Goal: Task Accomplishment & Management: Use online tool/utility

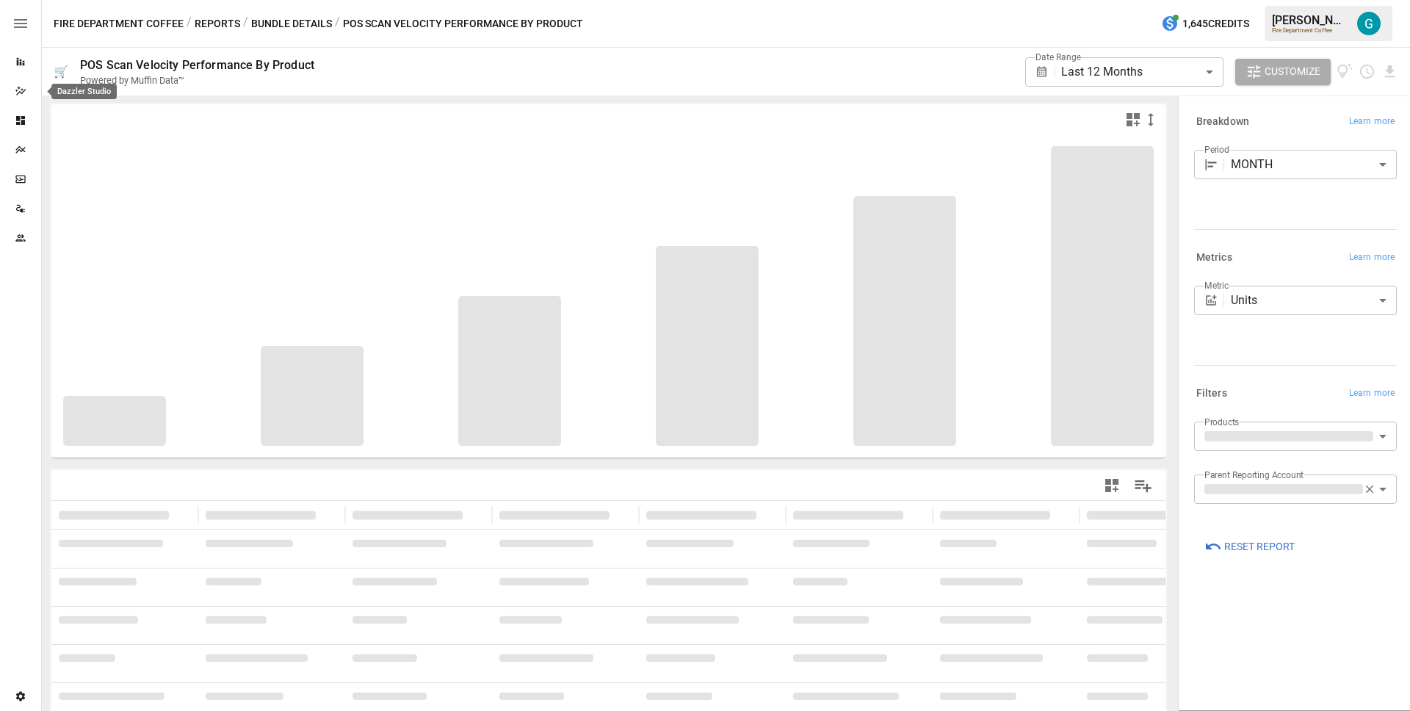
click at [11, 90] on div "Dazzler Studio" at bounding box center [20, 91] width 41 height 12
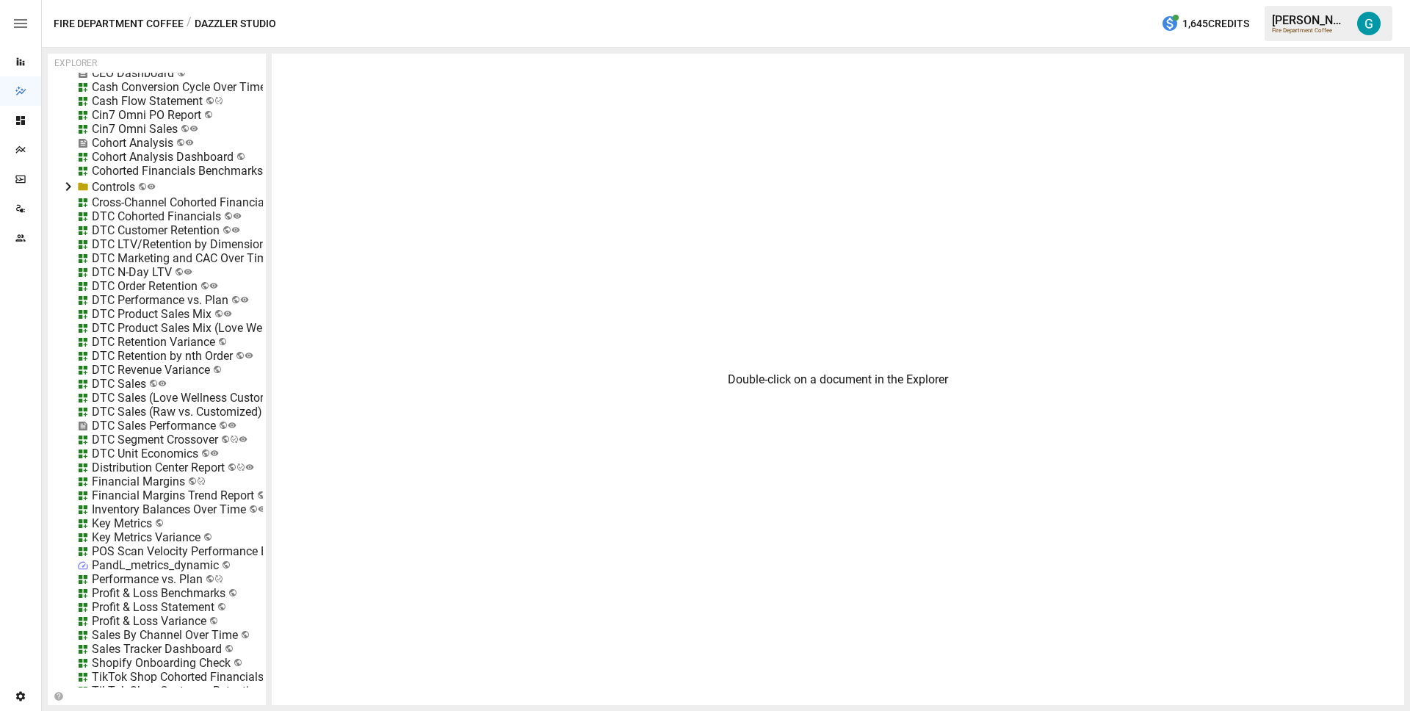
scroll to position [864, 0]
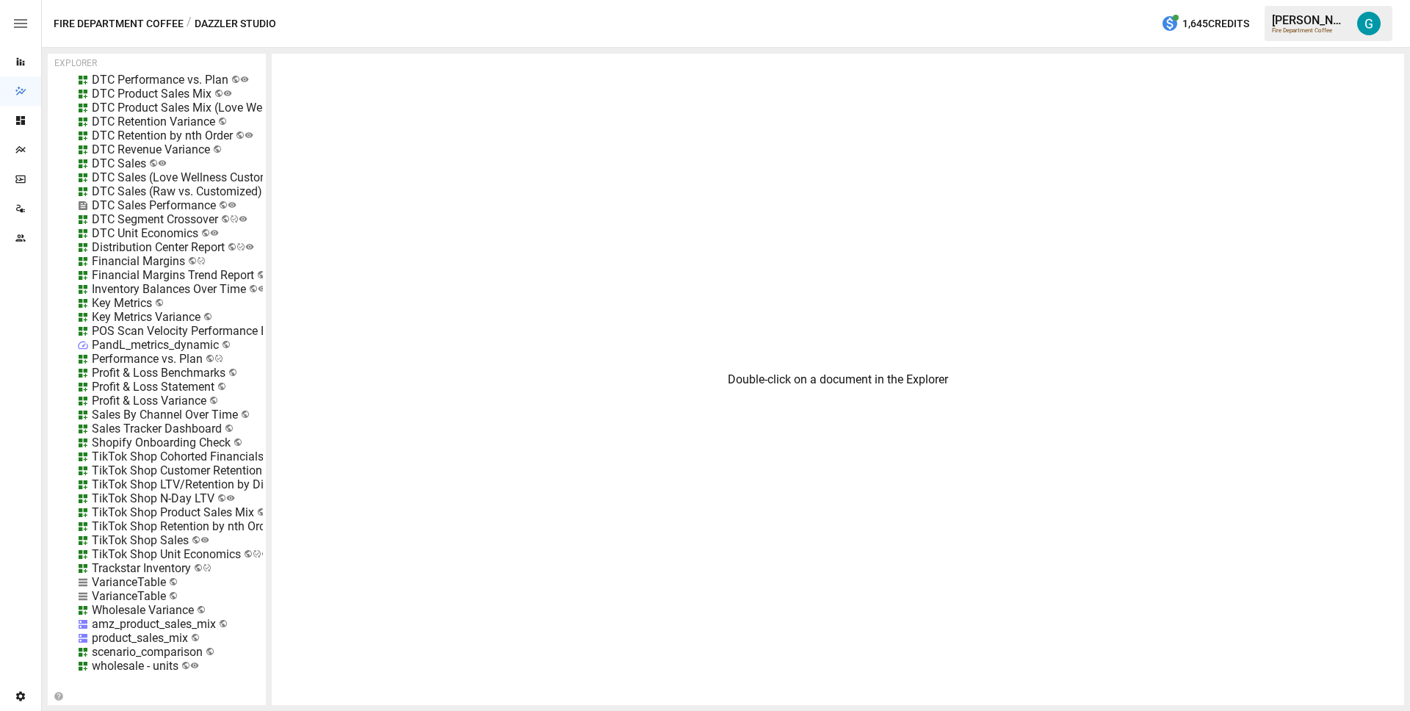
click at [136, 463] on div "TikTok Shop Customer Retention" at bounding box center [177, 470] width 170 height 14
click at [136, 561] on div "Trackstar Inventory" at bounding box center [141, 568] width 99 height 14
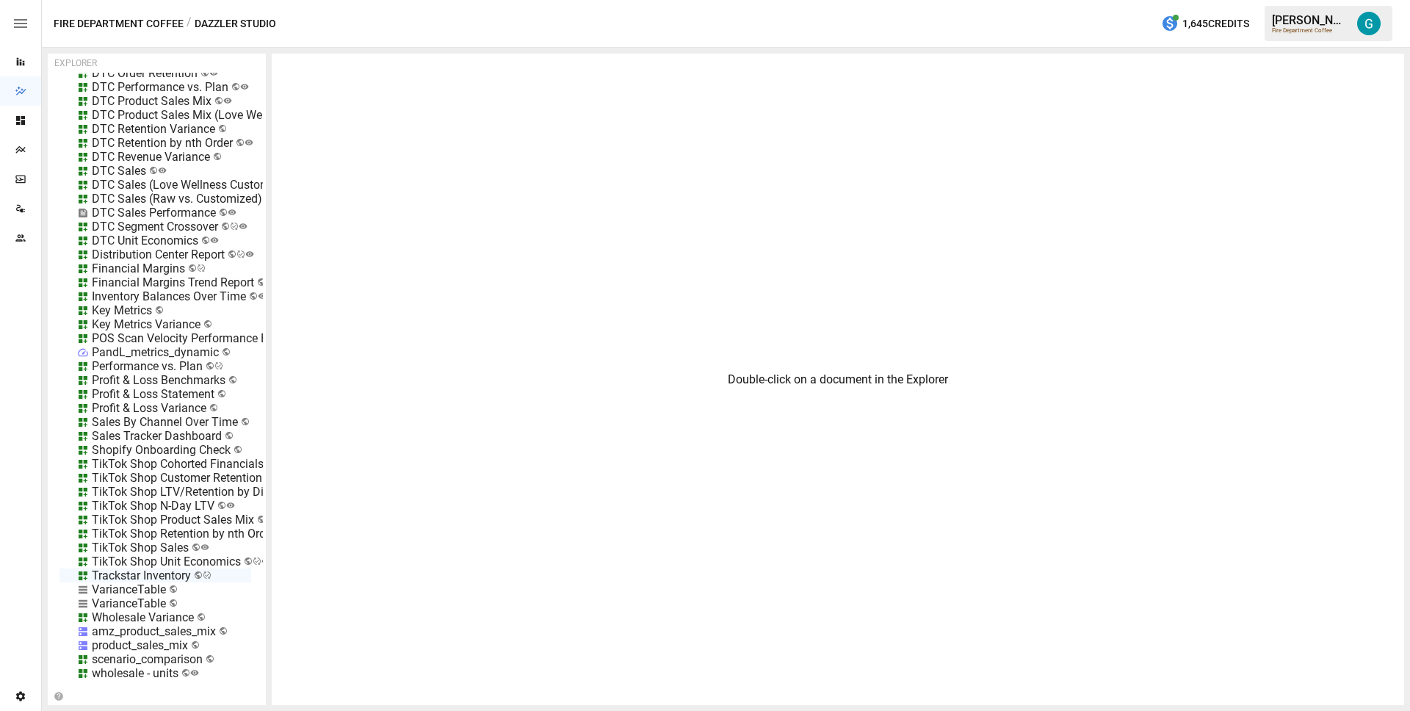
scroll to position [845, 0]
click at [140, 409] on div "Profit & Loss Variance" at bounding box center [149, 408] width 115 height 14
click at [135, 333] on div "POS Scan Velocity Performance By Product" at bounding box center [204, 338] width 225 height 14
click at [222, 420] on li "Edit" at bounding box center [261, 419] width 101 height 29
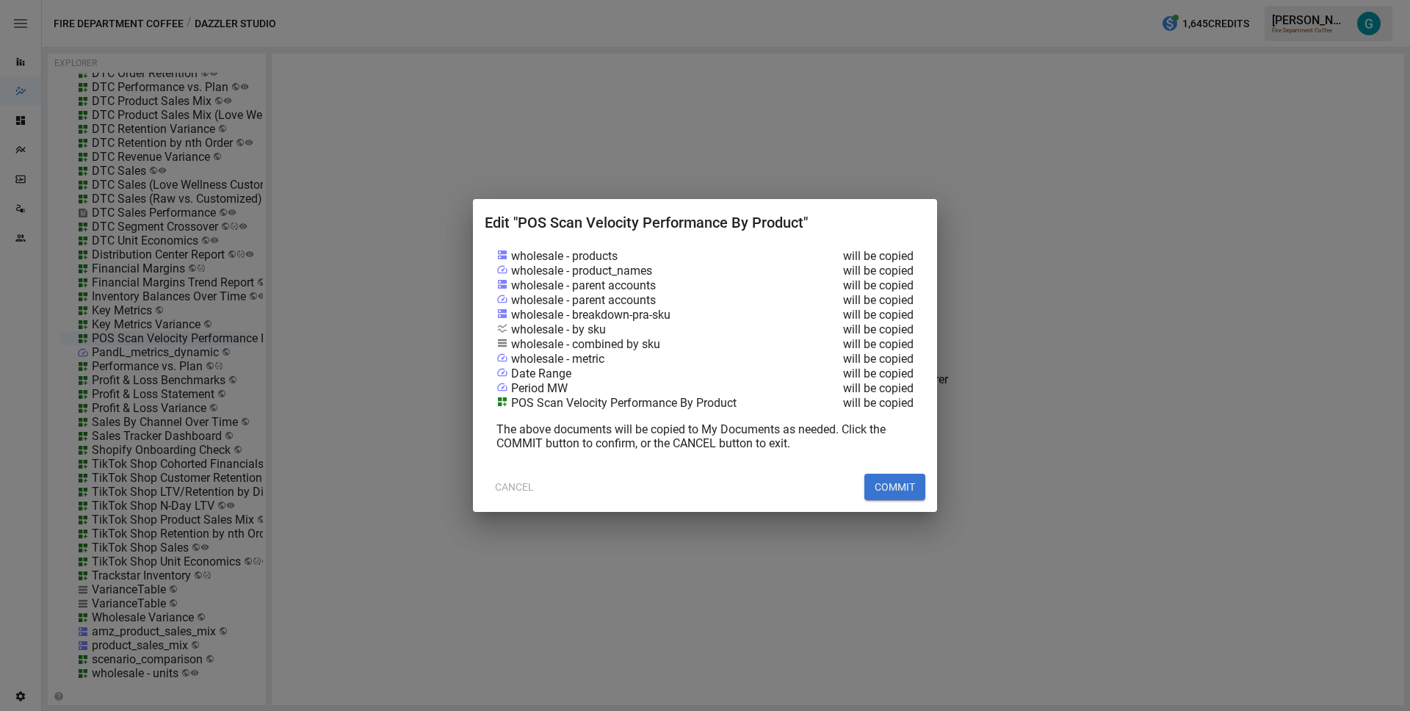
click at [899, 487] on button "COMMIT" at bounding box center [894, 487] width 61 height 26
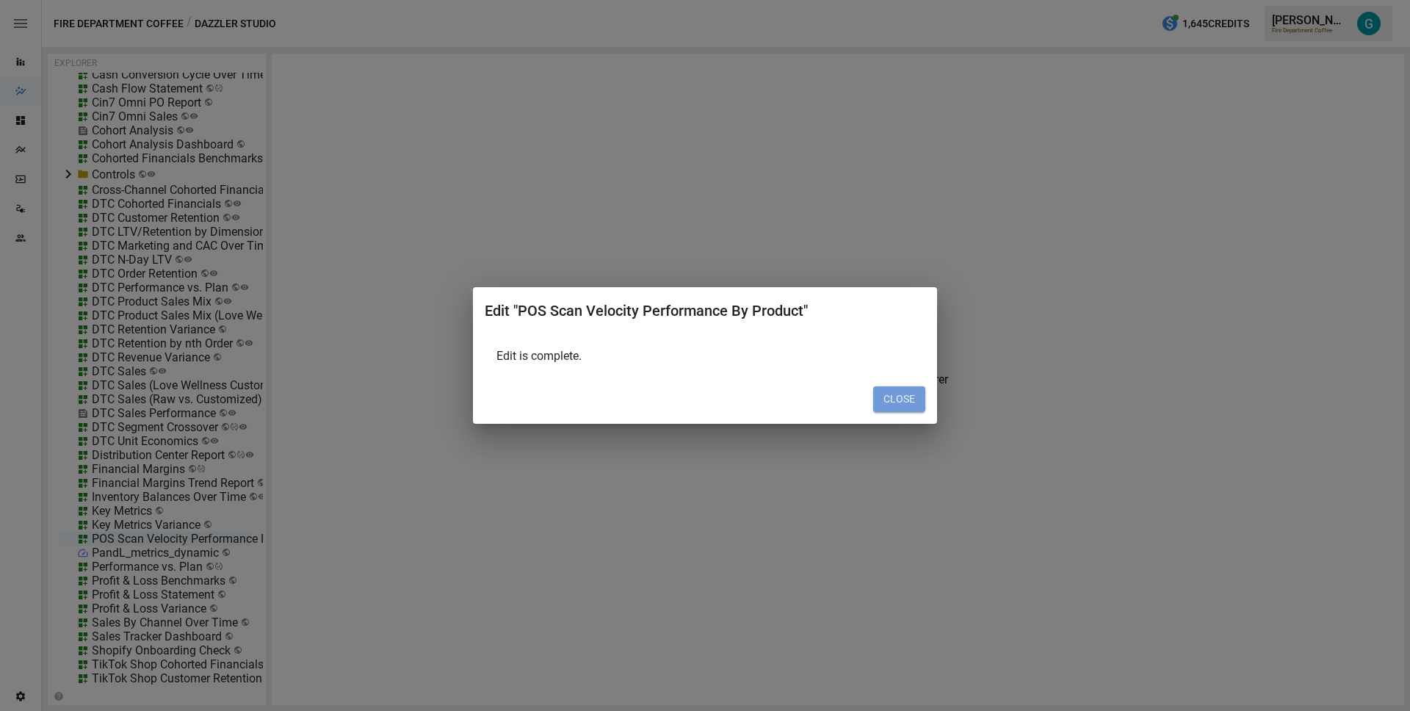
click at [883, 410] on button "CLOSE" at bounding box center [899, 399] width 52 height 26
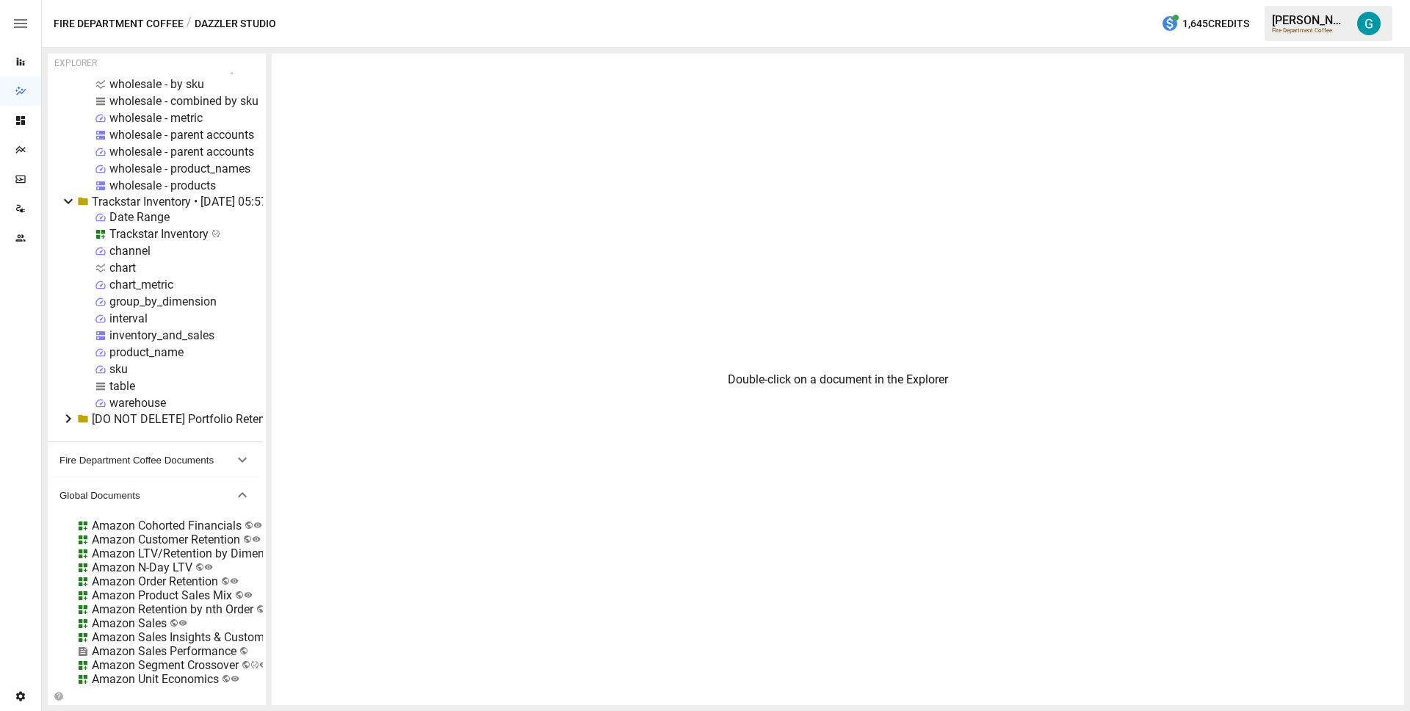
scroll to position [0, 0]
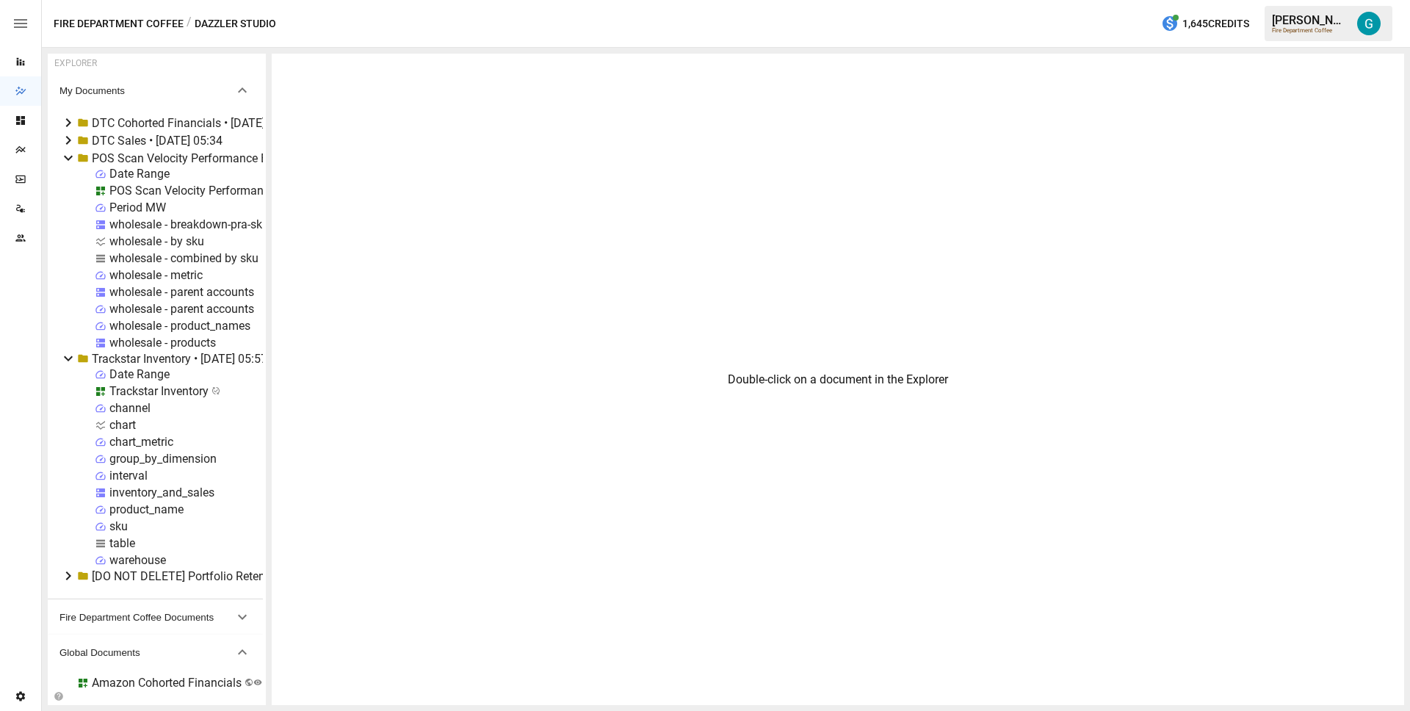
click at [153, 184] on div "POS Scan Velocity Performance By Product" at bounding box center [221, 191] width 225 height 14
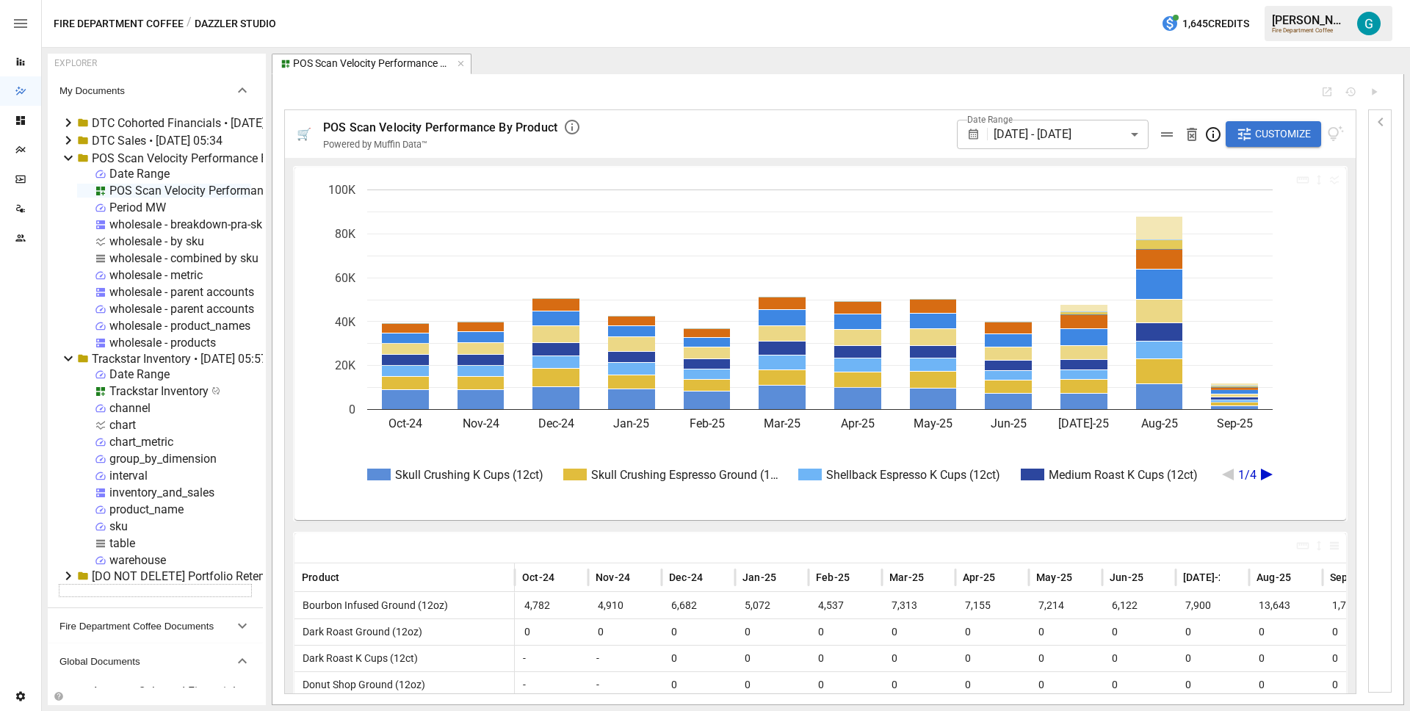
click at [152, 294] on div "wholesale - parent accounts" at bounding box center [181, 292] width 145 height 14
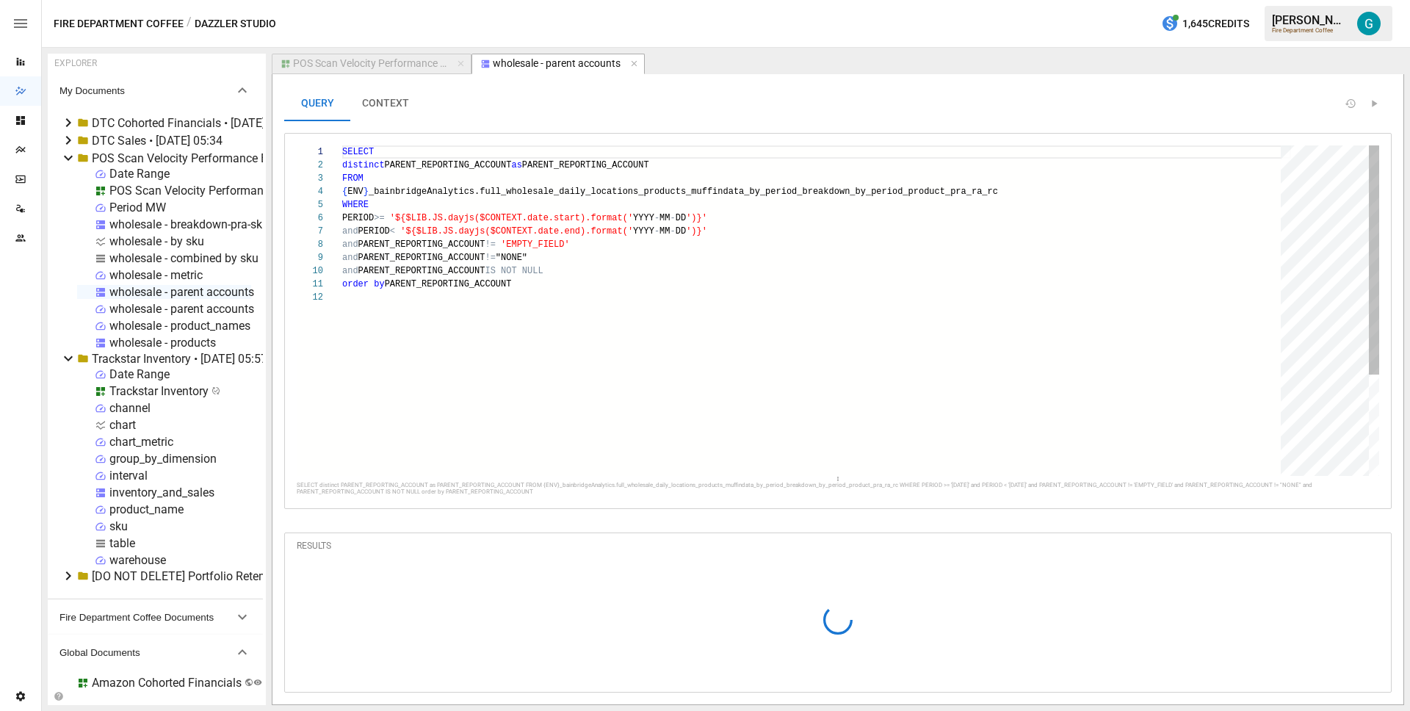
type textarea "**********"
click at [1046, 190] on div "SELECT distinct PARENT_REPORTING_ACCOUNT as PARENT_REPORTING_ACCOUNT FROM { ENV…" at bounding box center [816, 383] width 949 height 476
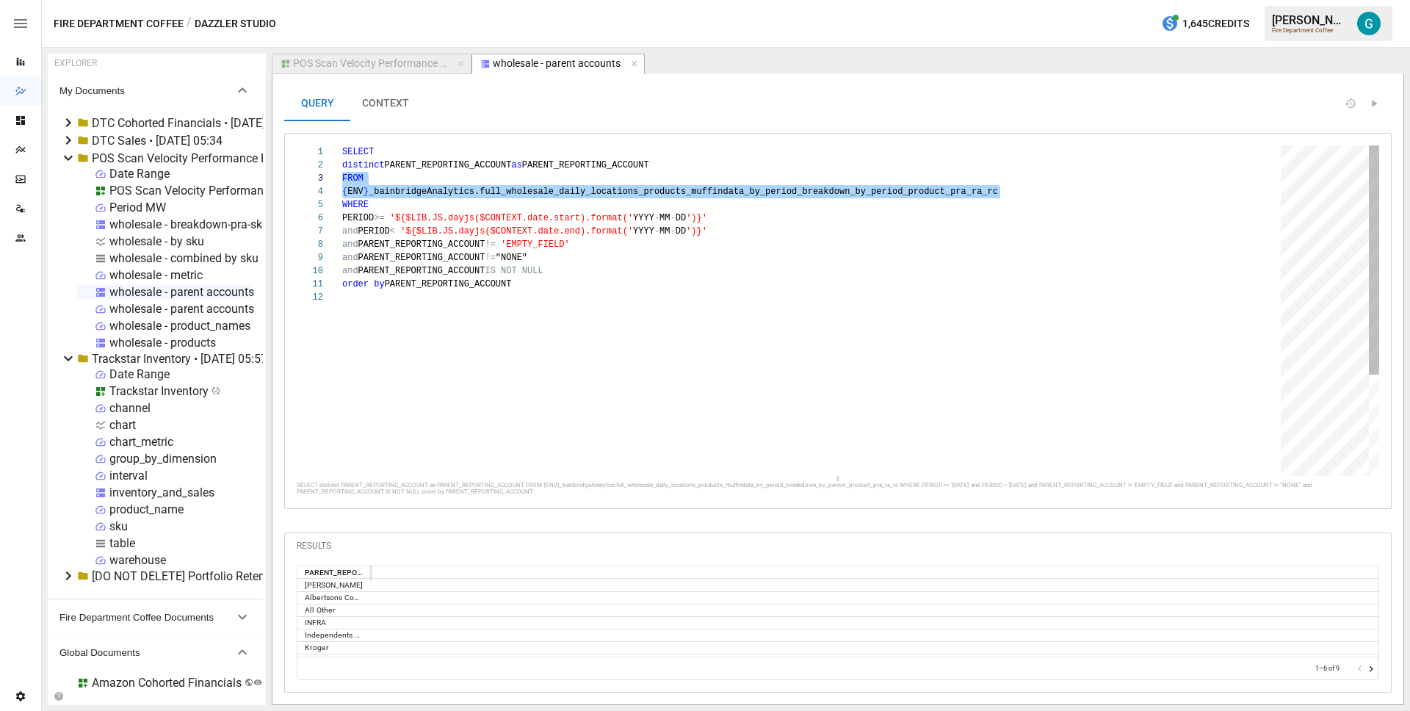
scroll to position [40, 657]
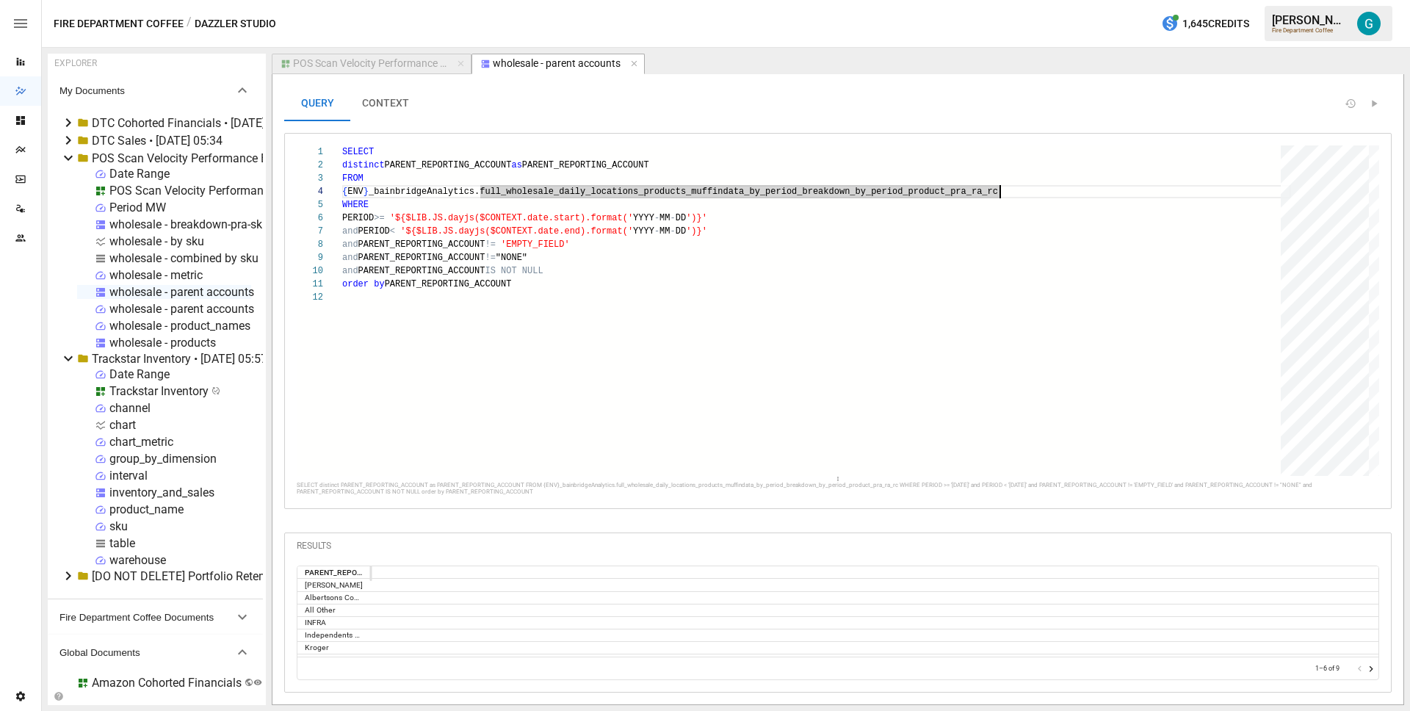
click at [353, 70] on button "POS Scan Velocity Performance By Product" at bounding box center [372, 64] width 200 height 21
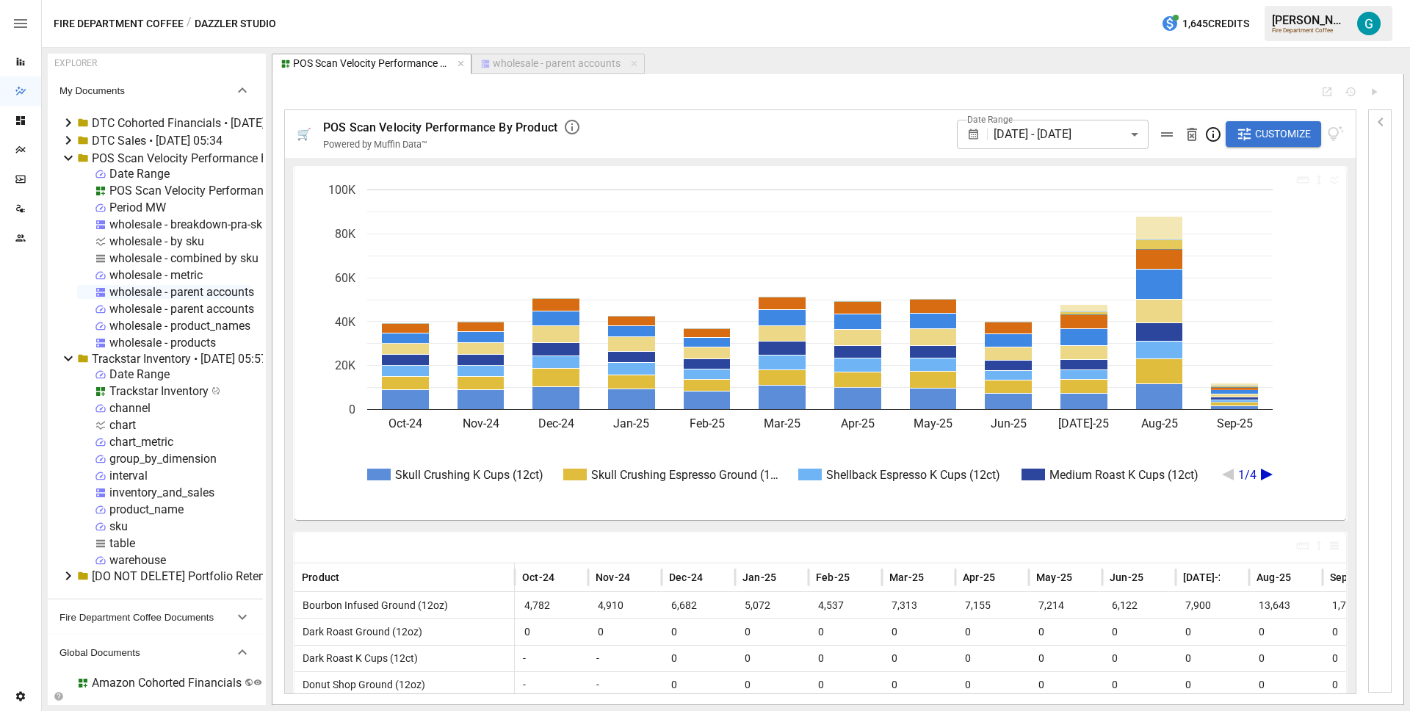
click at [1270, 142] on span "Customize" at bounding box center [1283, 134] width 56 height 18
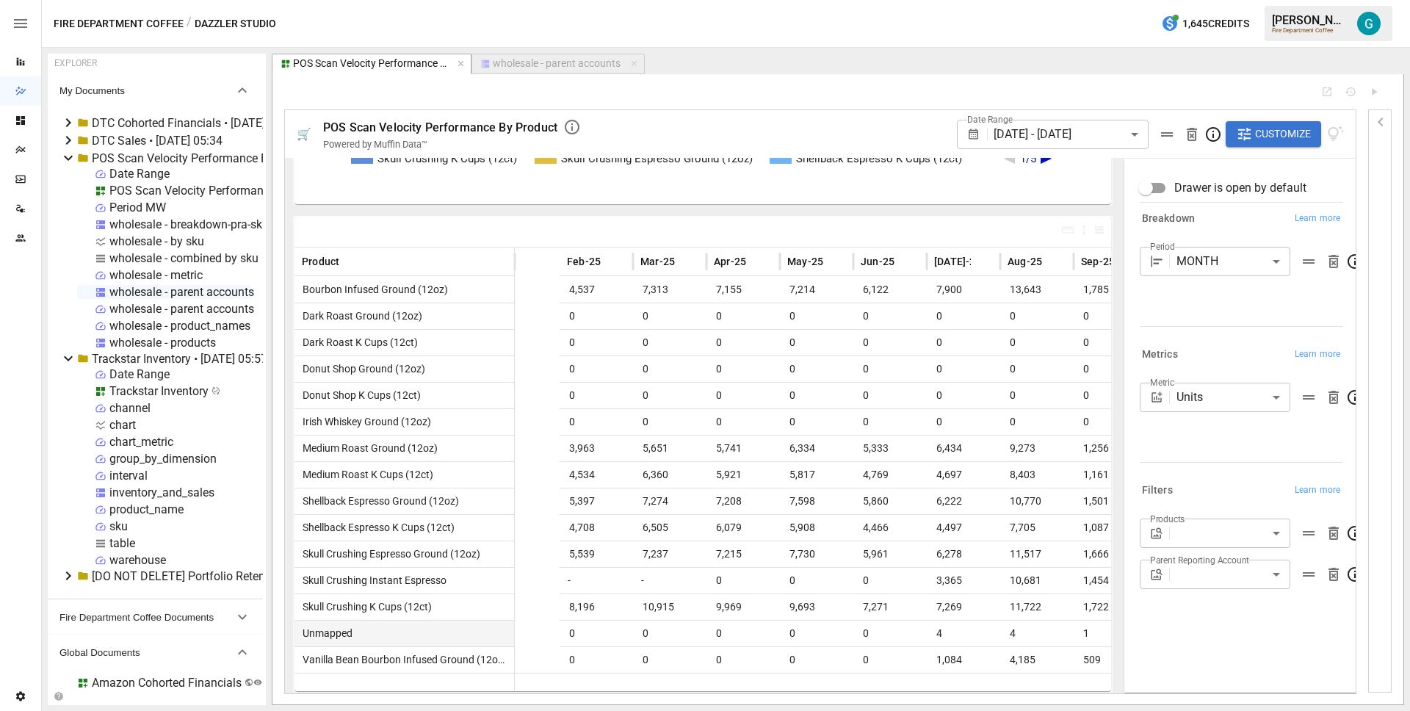
scroll to position [0, 296]
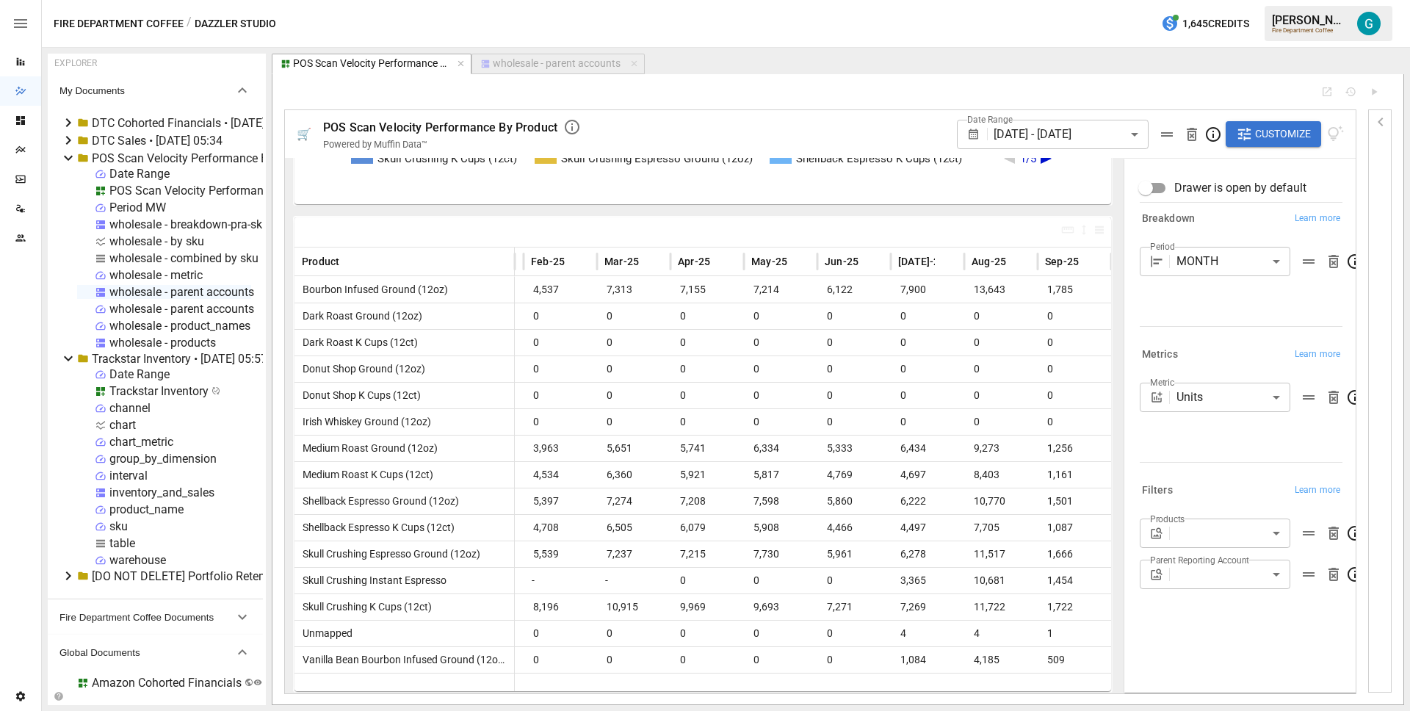
click at [1236, 0] on body "Reports Dazzler Studio Dashboards Plans SmartModel ™ Data Sources Team Settings…" at bounding box center [705, 0] width 1410 height 0
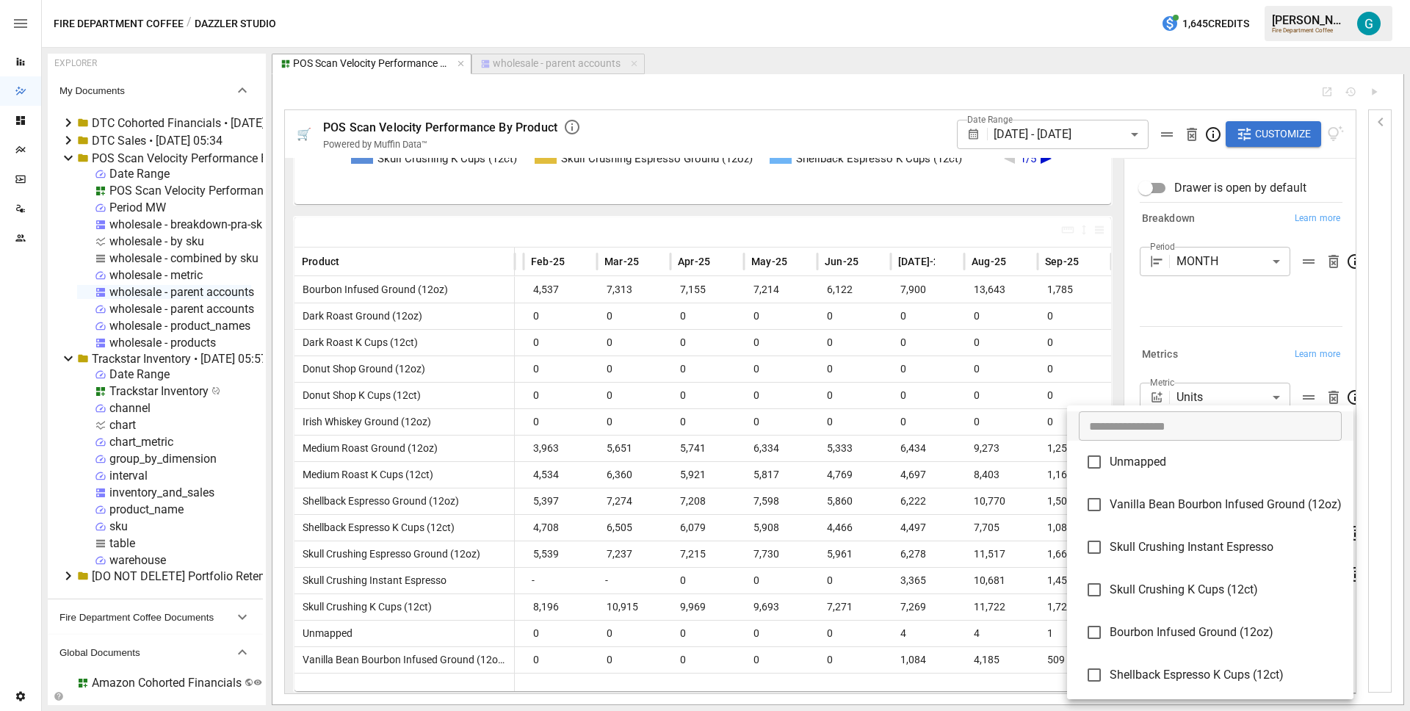
click at [1248, 356] on div at bounding box center [705, 355] width 1410 height 711
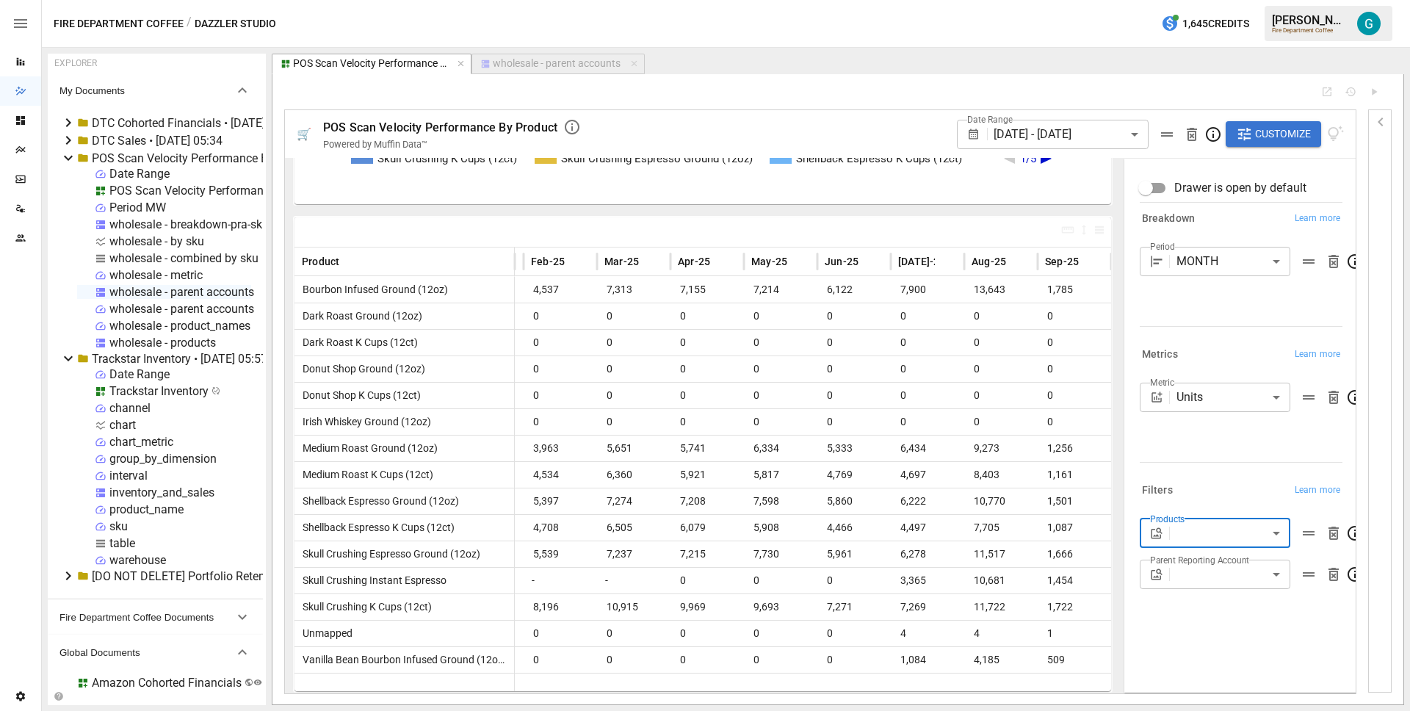
click at [532, 70] on button "wholesale - parent accounts" at bounding box center [557, 64] width 173 height 21
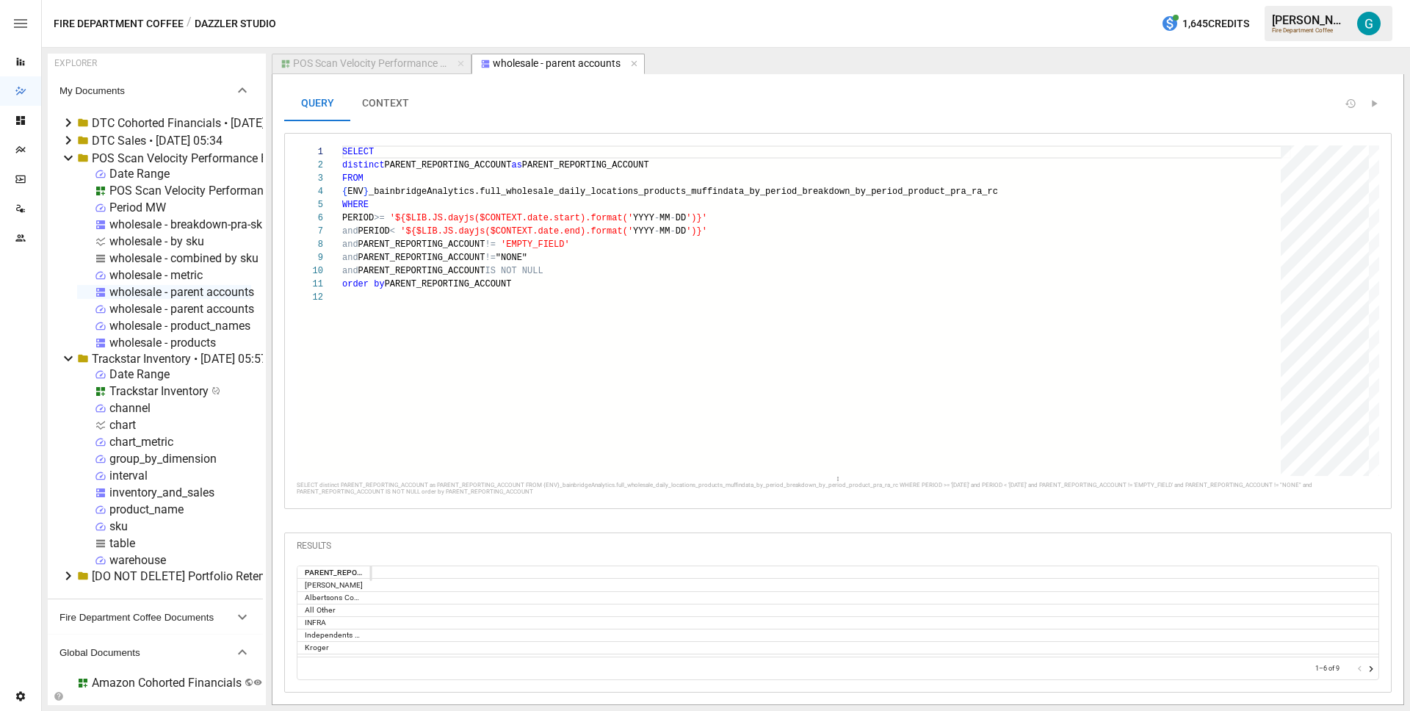
click at [142, 261] on div "wholesale - combined by sku" at bounding box center [183, 258] width 149 height 14
select select "**********"
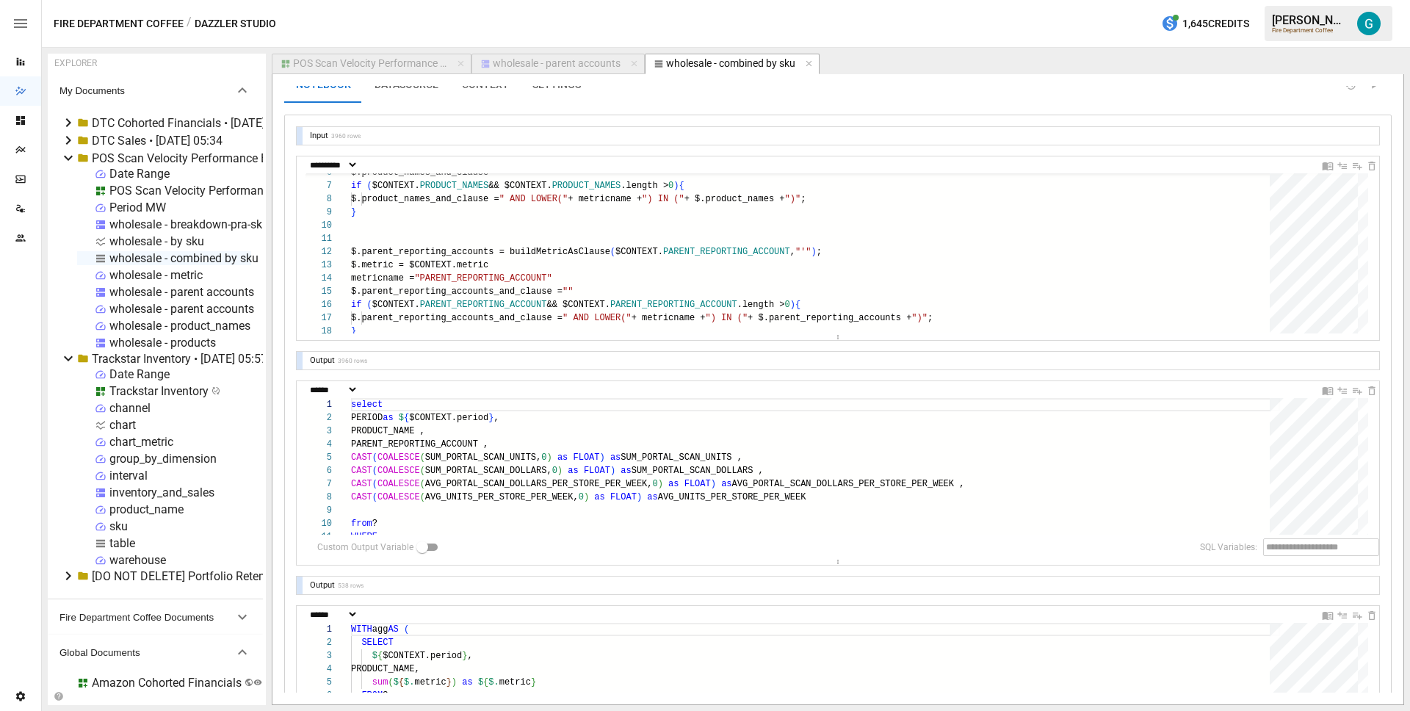
scroll to position [229, 0]
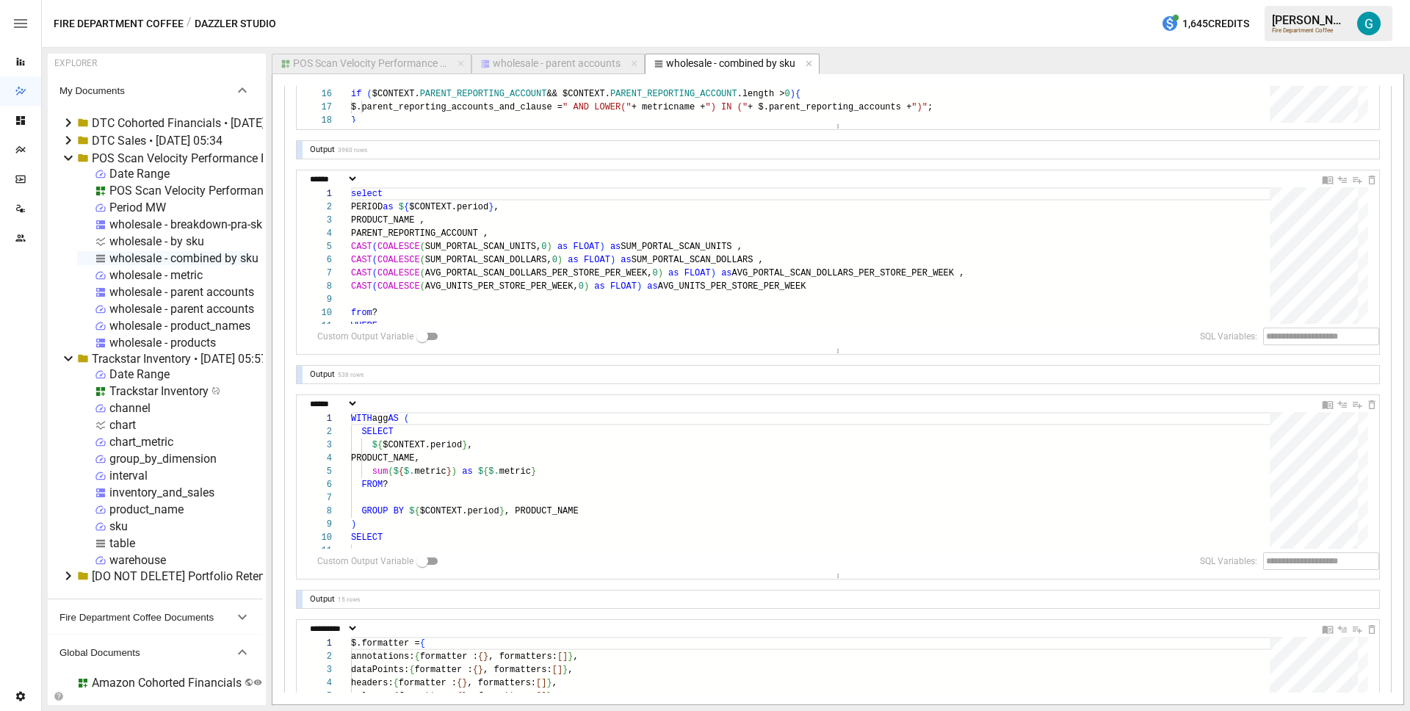
click at [298, 372] on div at bounding box center [300, 375] width 6 height 18
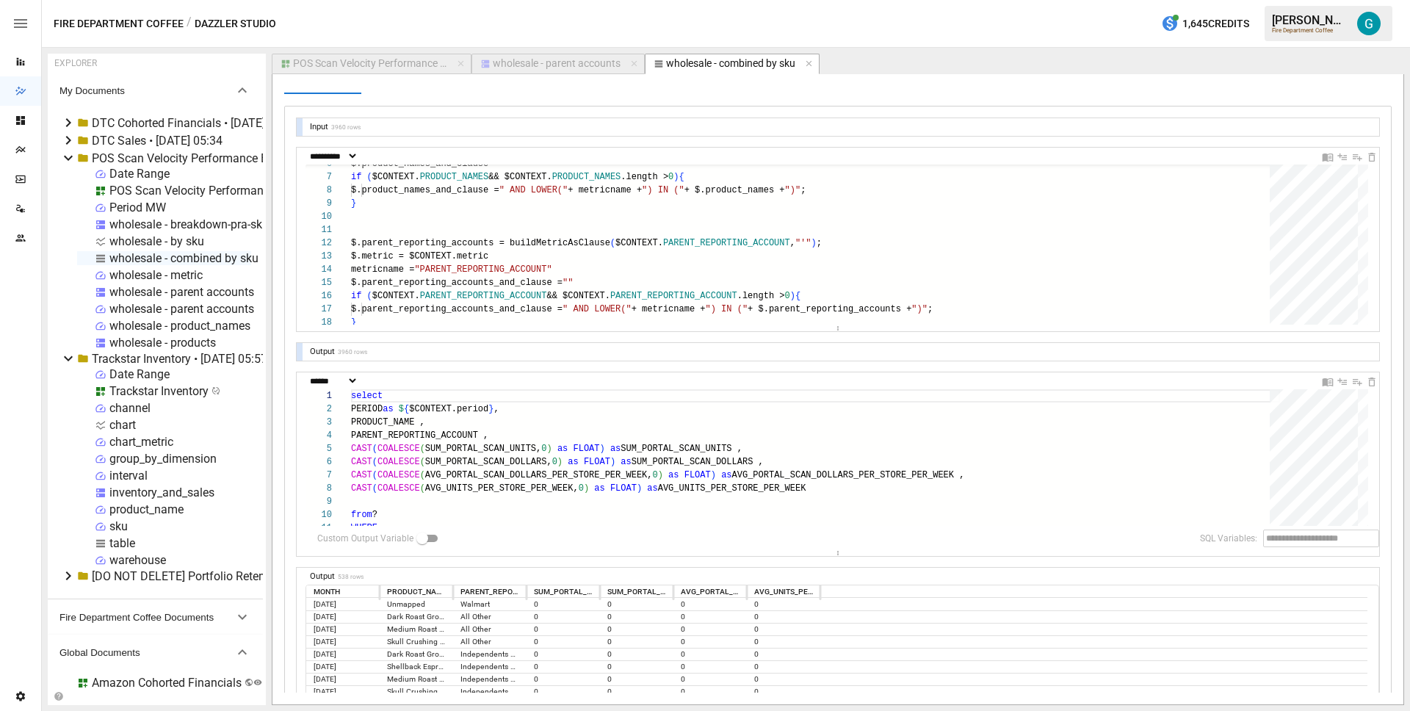
scroll to position [0, 0]
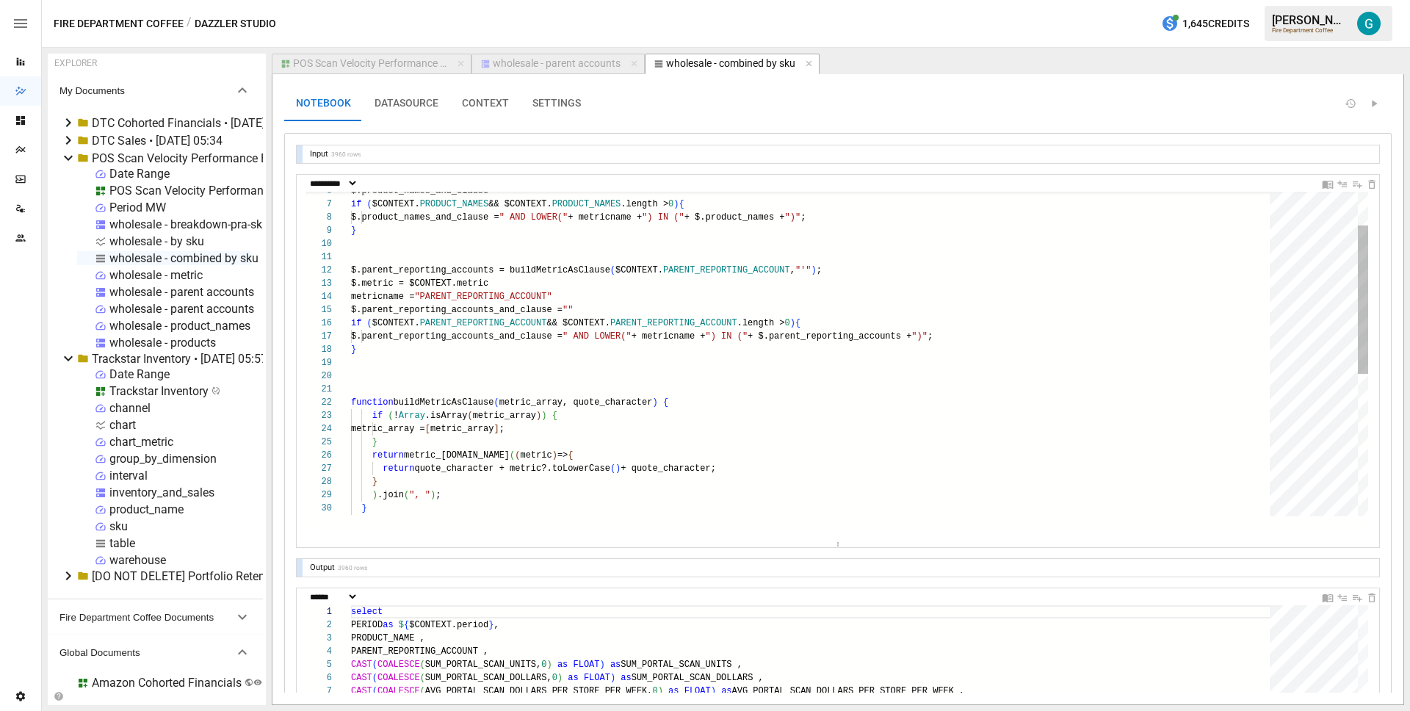
drag, startPoint x: 763, startPoint y: 356, endPoint x: 754, endPoint y: 569, distance: 213.1
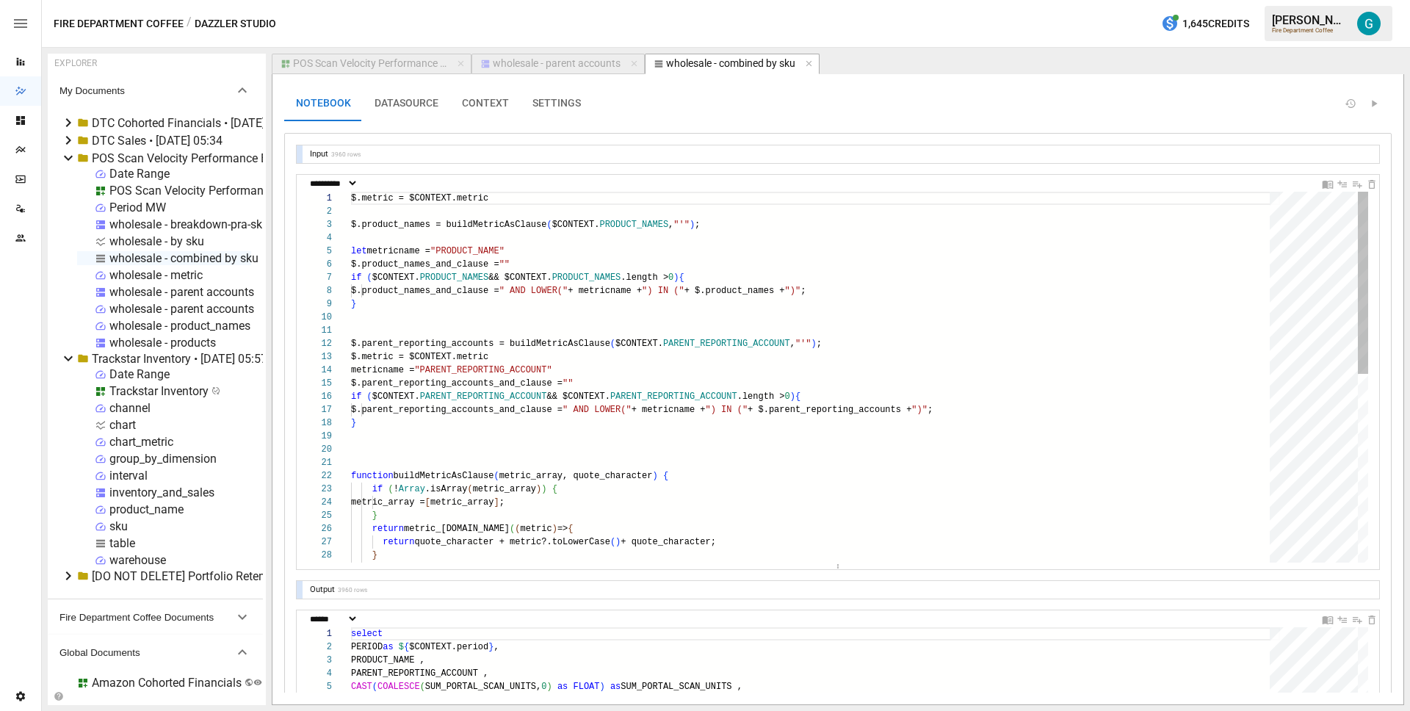
scroll to position [106, 5]
click at [662, 302] on div "$.product_names_and_clause = "" if ( $CONTEXT. PRODUCT_NAMES && $CONTEXT. PRODU…" at bounding box center [815, 569] width 929 height 754
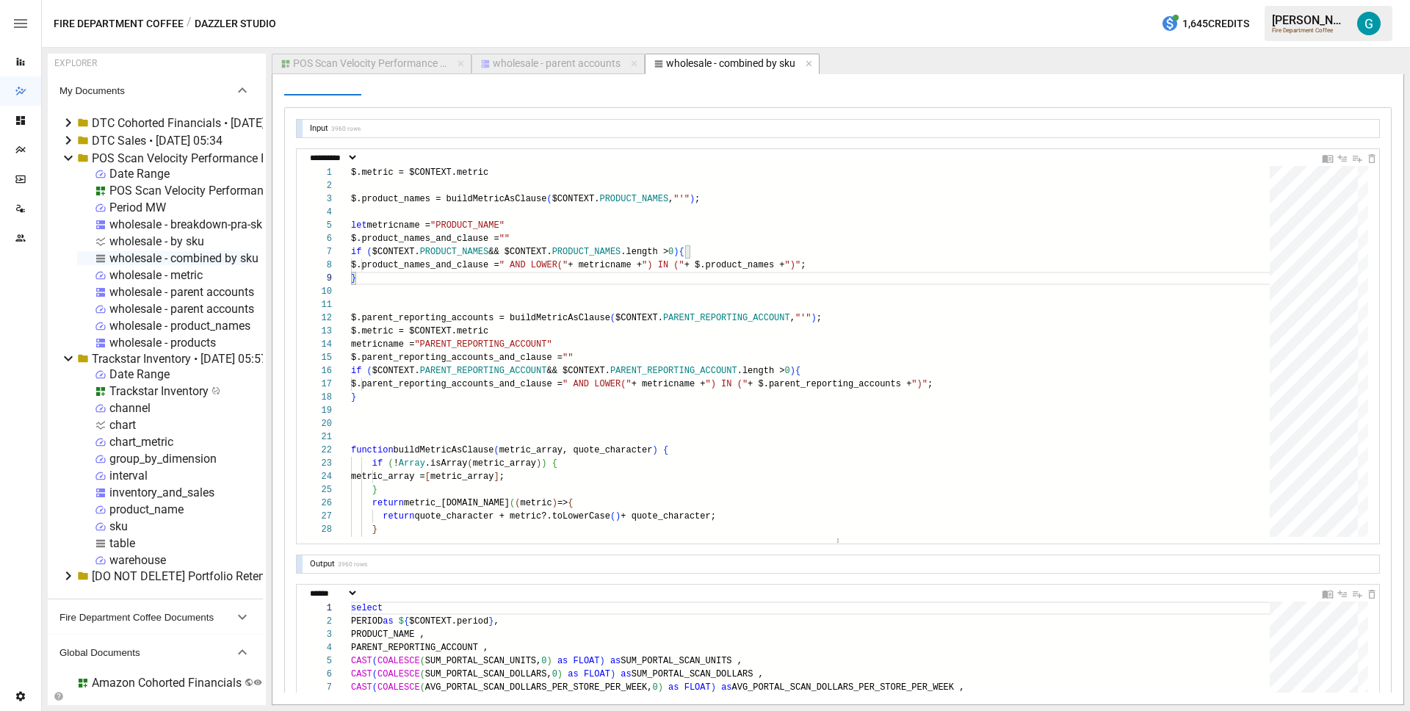
scroll to position [26, 0]
type textarea "**********"
click at [853, 326] on div "$.product_names_and_clause = "" if ( $CONTEXT. PRODUCT_NAMES && $CONTEXT. PRODU…" at bounding box center [815, 542] width 929 height 754
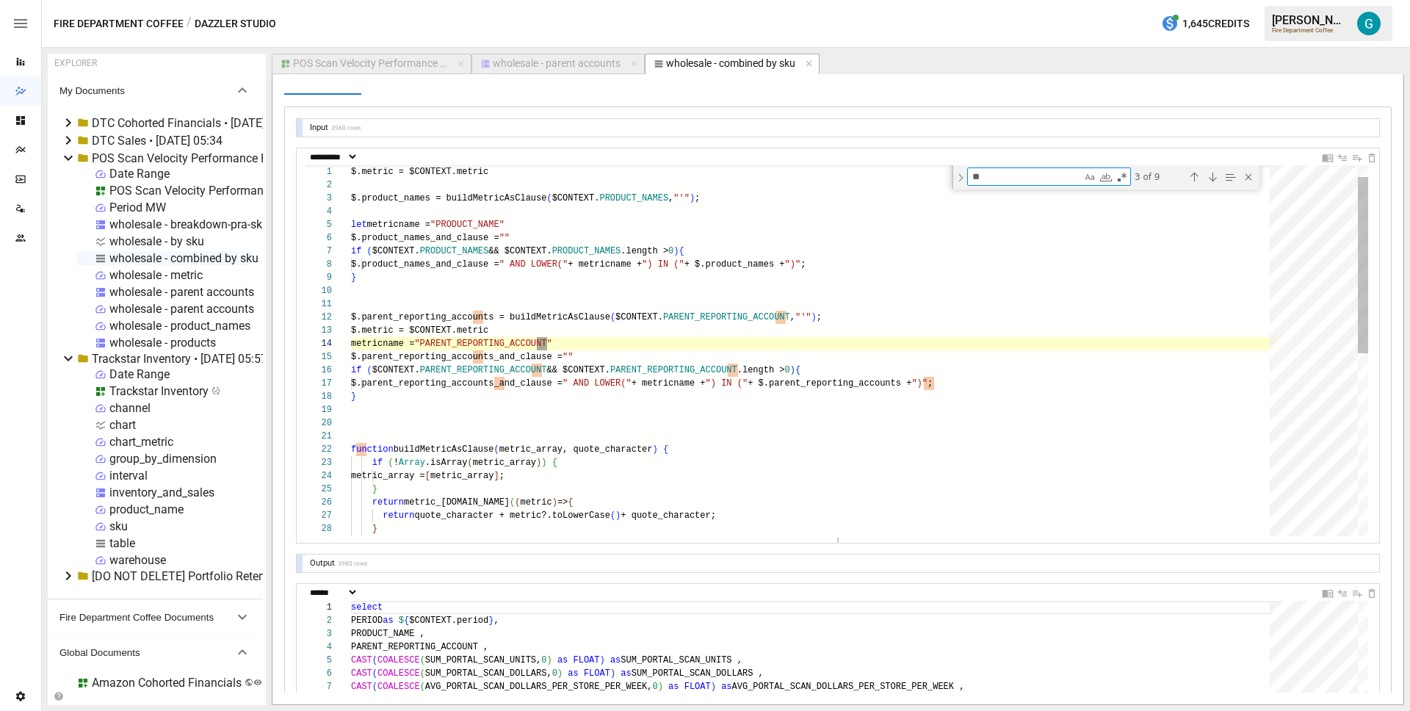
scroll to position [26, 196]
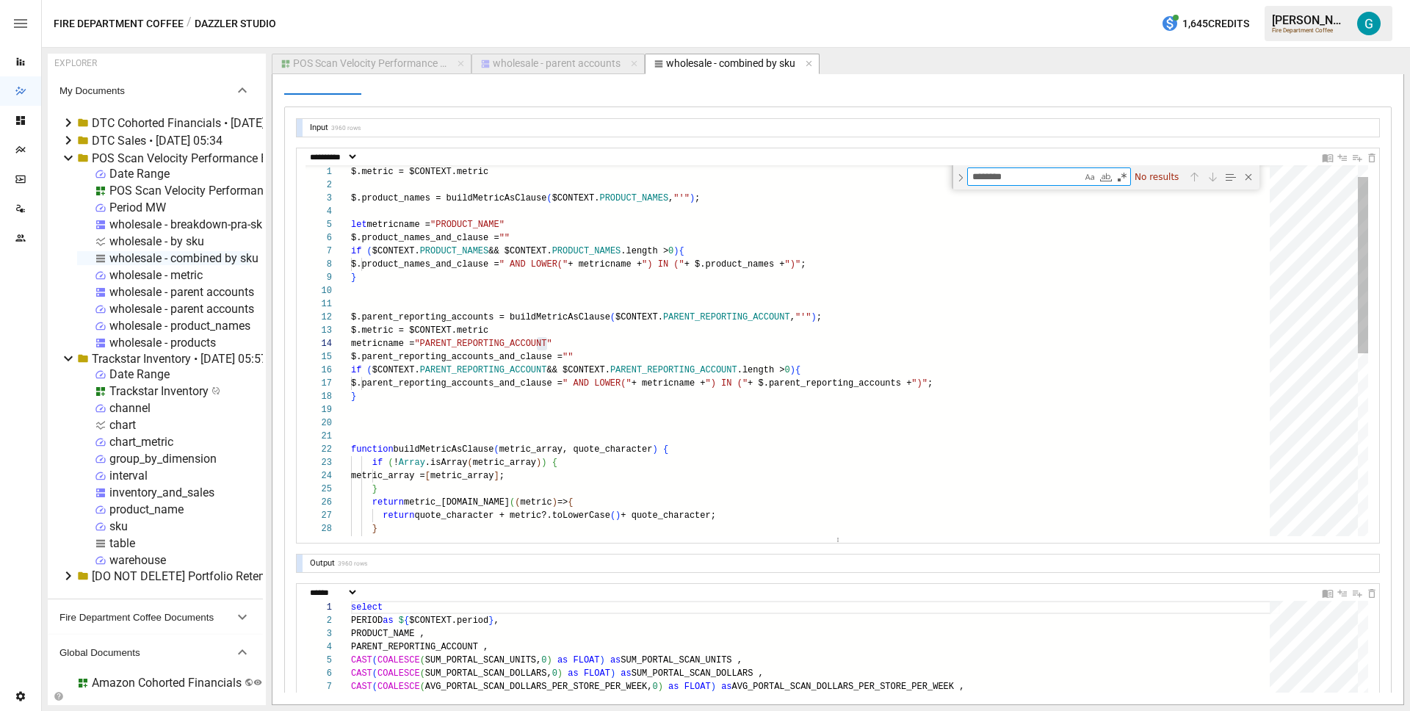
type textarea "********"
click at [574, 363] on div "$.product_names_and_clause = "" if ( $CONTEXT. PRODUCT_NAMES && $CONTEXT. PRODU…" at bounding box center [815, 542] width 929 height 754
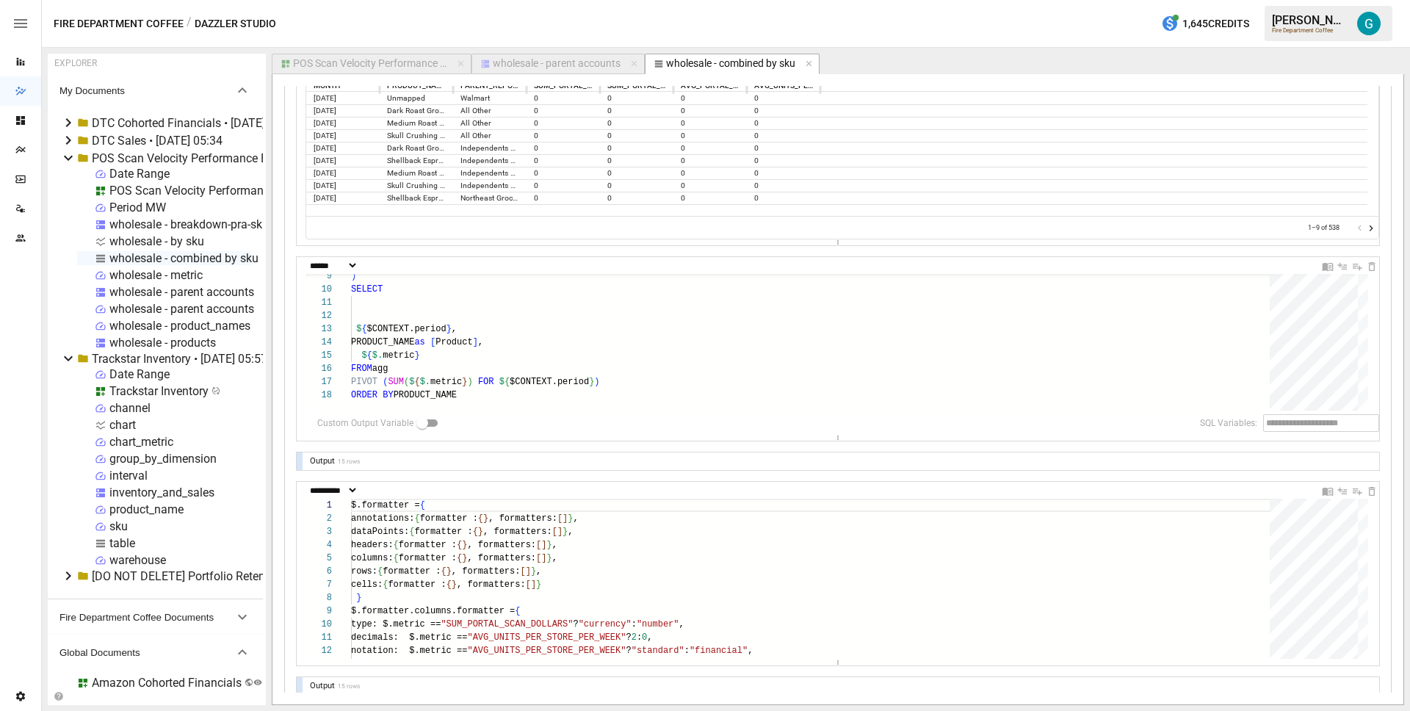
scroll to position [0, 0]
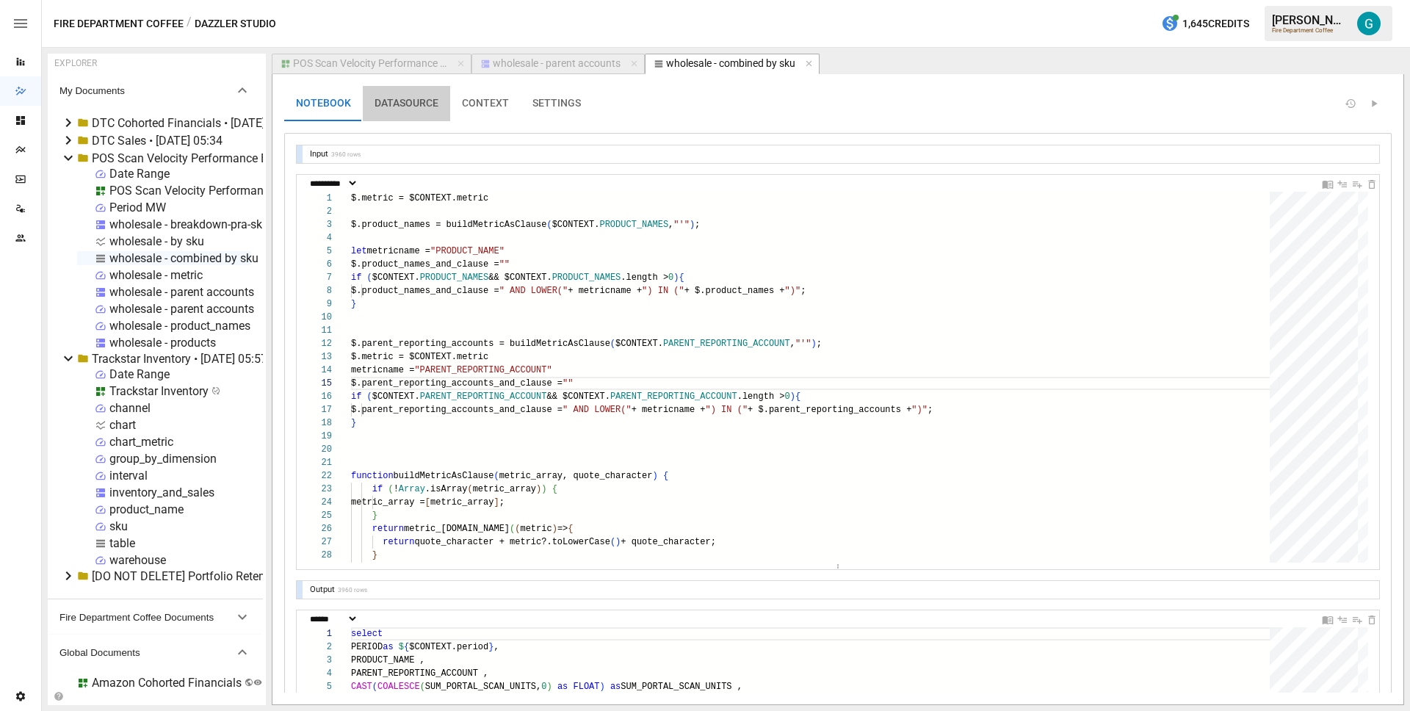
click at [405, 95] on button "DATASOURCE" at bounding box center [406, 103] width 87 height 35
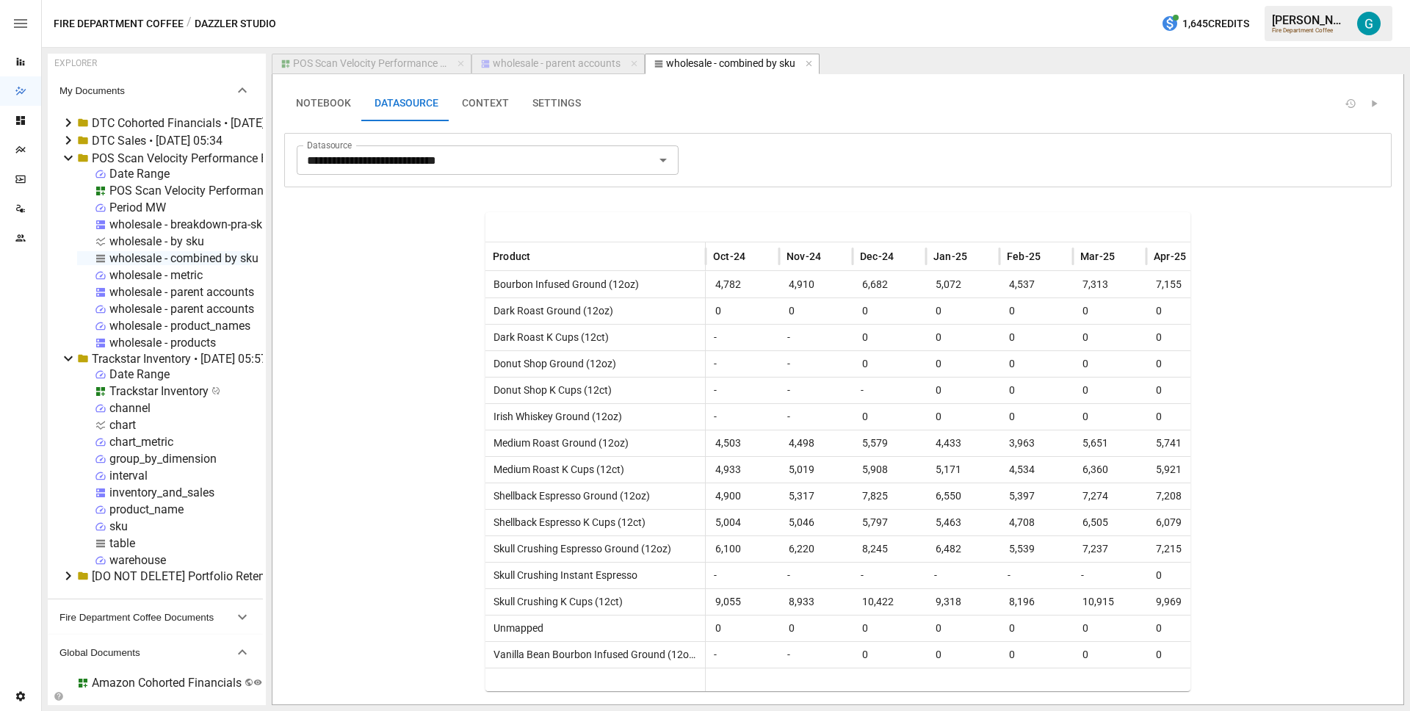
click at [167, 220] on div "wholesale - breakdown-pra-sku" at bounding box center [188, 224] width 159 height 14
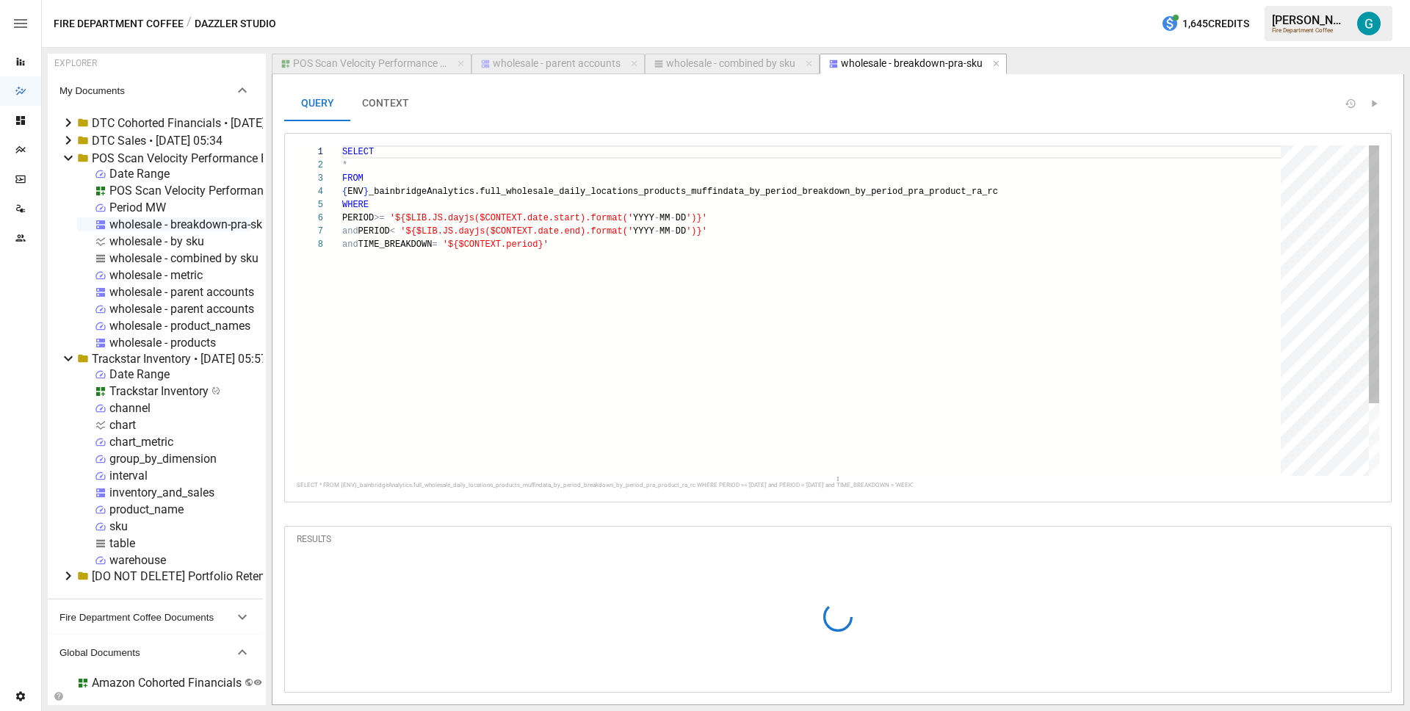
click at [854, 190] on div "SELECT * FROM { ENV } _bainbridgeAnalytics.full_wholesale_daily_location s_prod…" at bounding box center [816, 356] width 949 height 423
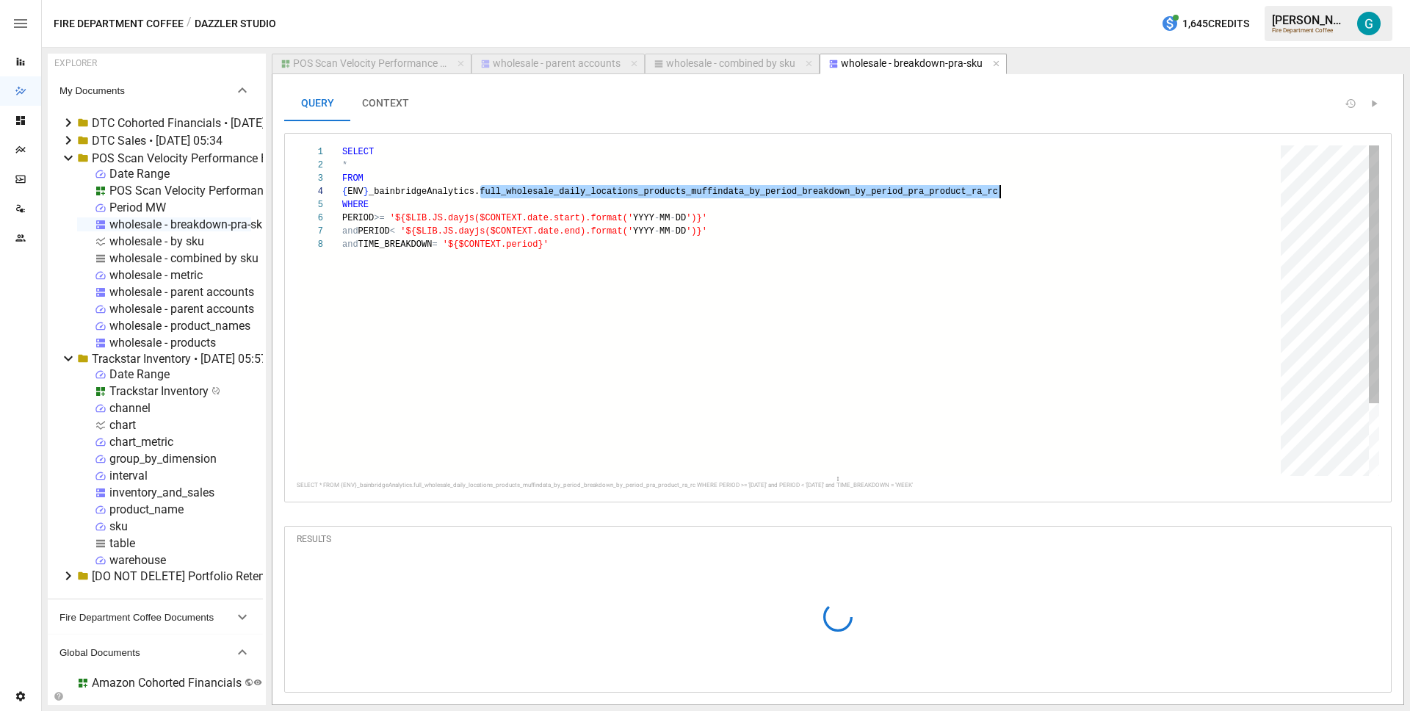
click at [854, 190] on div "SELECT * FROM { ENV } _bainbridgeAnalytics.full_wholesale_daily_location s_prod…" at bounding box center [816, 356] width 949 height 423
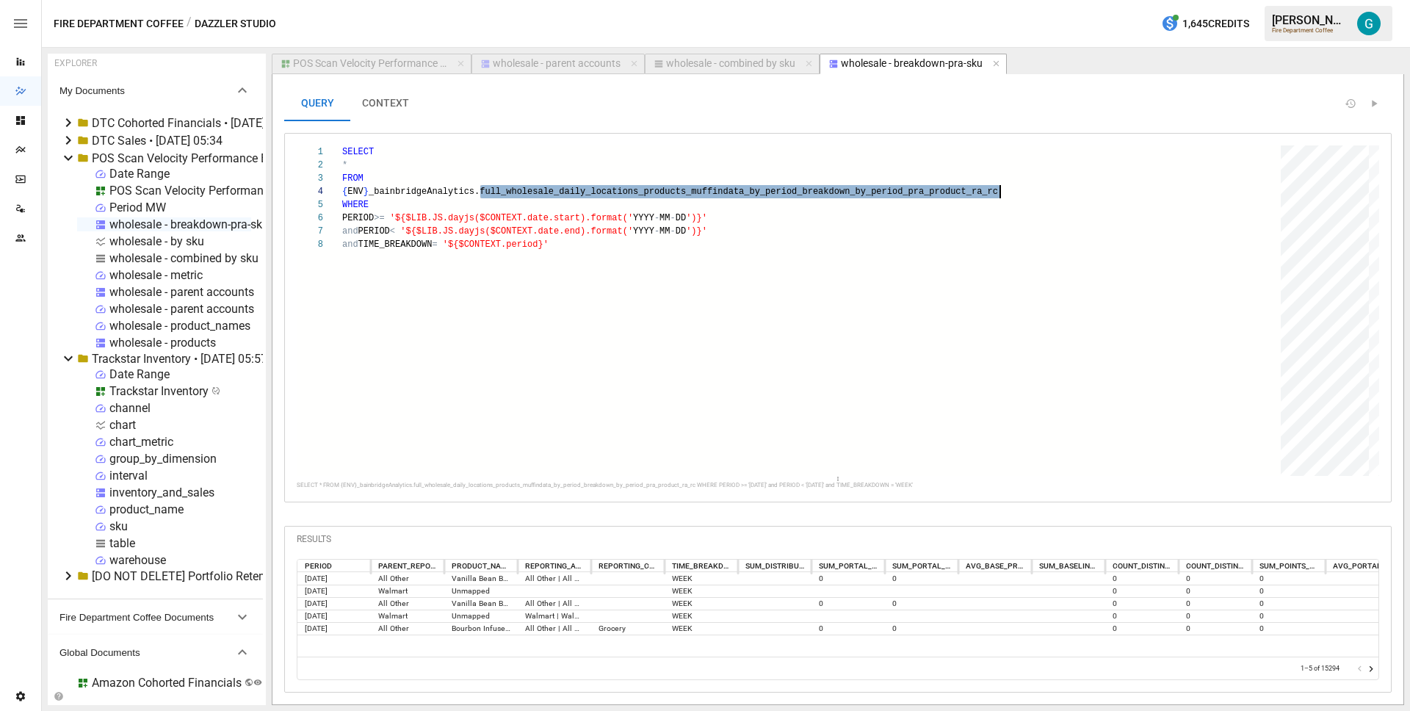
click at [585, 502] on div "**********" at bounding box center [837, 317] width 1107 height 369
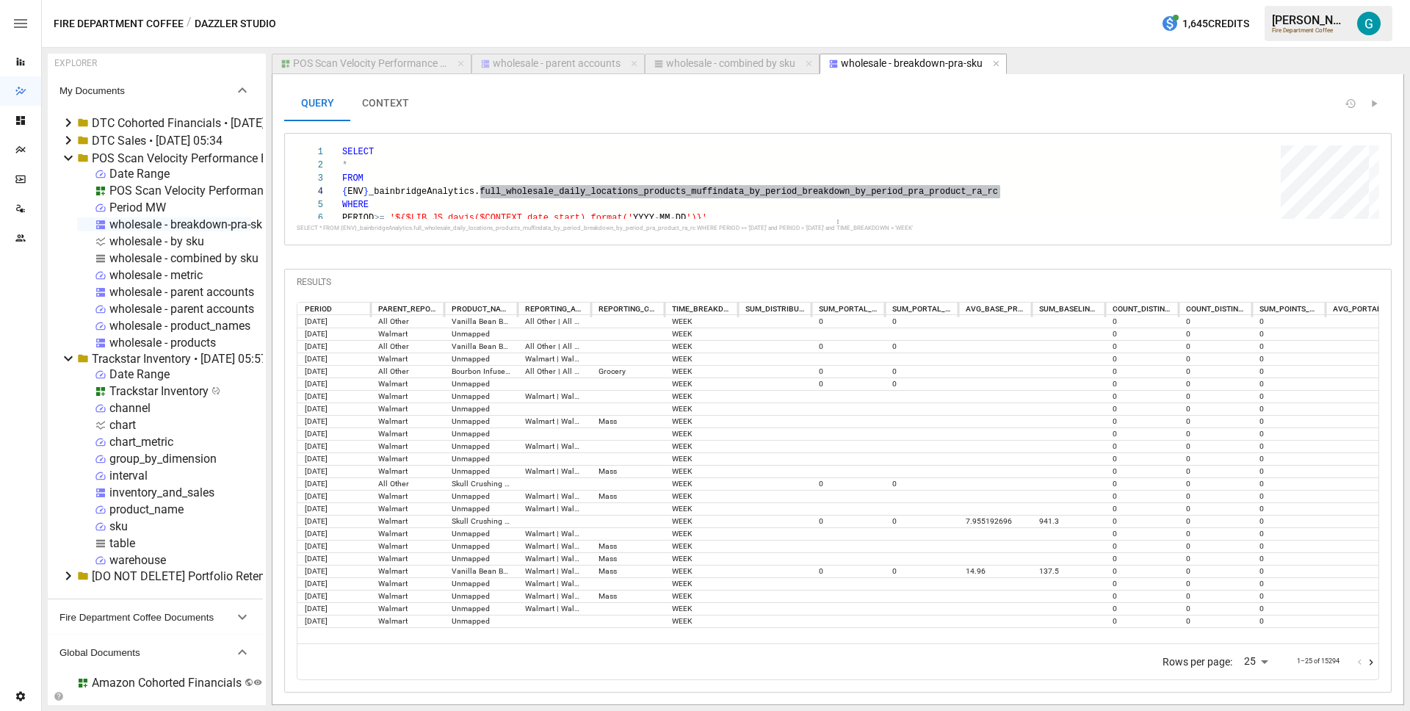
drag, startPoint x: 838, startPoint y: 477, endPoint x: 854, endPoint y: 111, distance: 366.8
click at [854, 111] on div "**********" at bounding box center [837, 171] width 1107 height 171
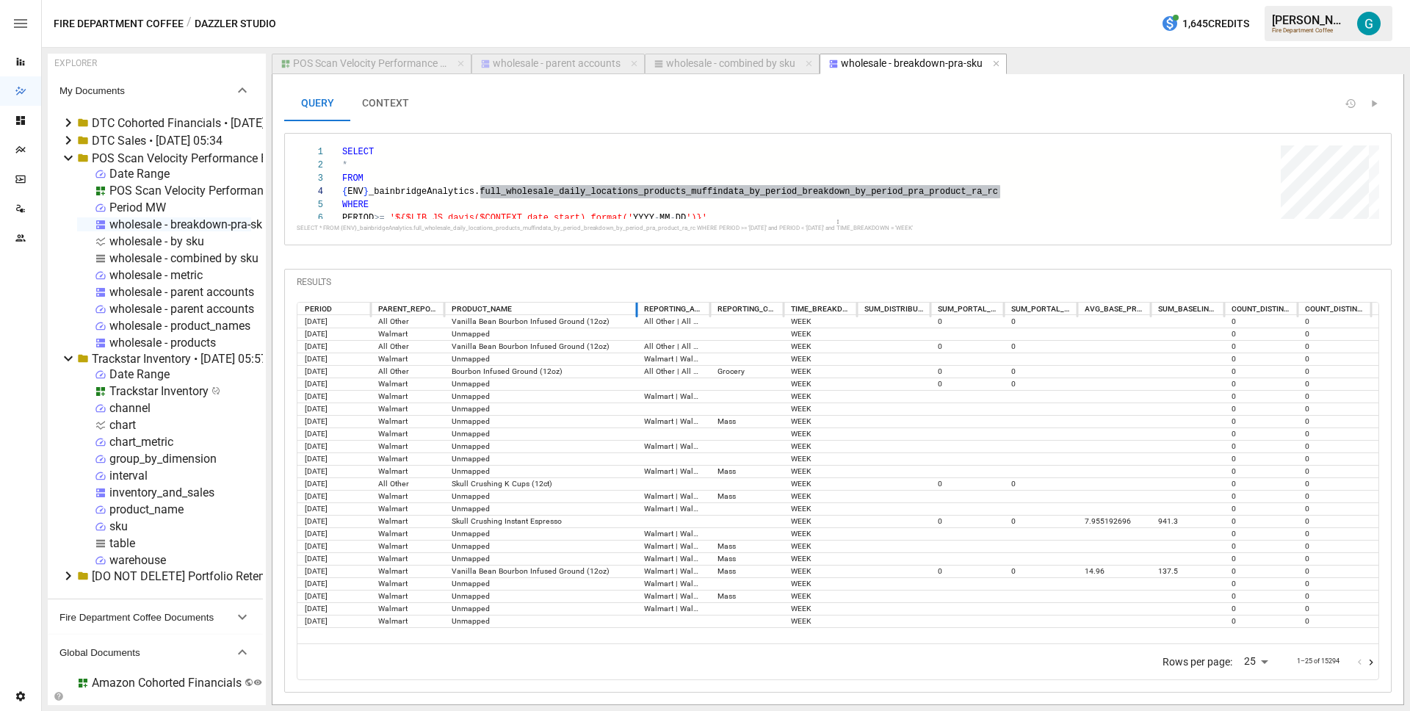
drag, startPoint x: 516, startPoint y: 311, endPoint x: 634, endPoint y: 306, distance: 119.1
click at [634, 306] on div at bounding box center [636, 309] width 7 height 18
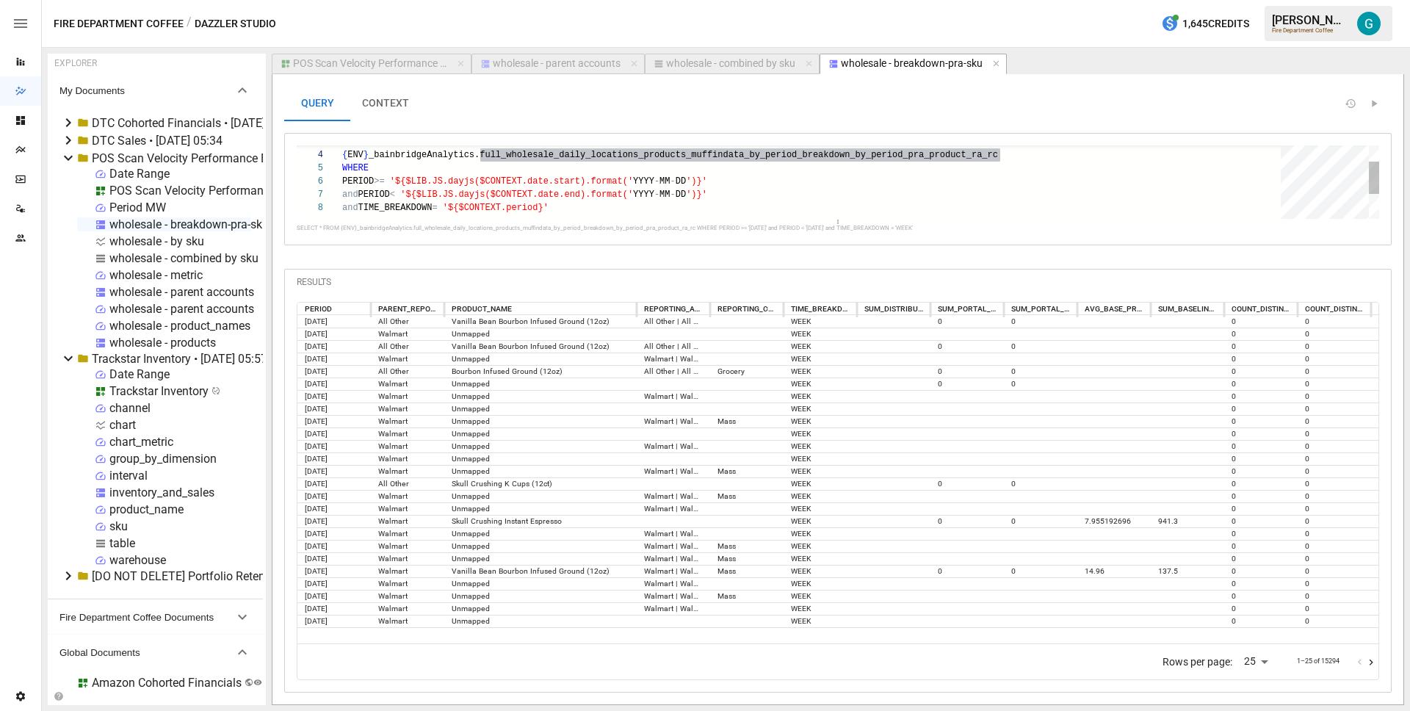
click at [900, 205] on div "FROM { ENV } _bainbridgeAnalytics.full_wholesale_daily_location s_products_muff…" at bounding box center [816, 192] width 949 height 166
drag, startPoint x: 838, startPoint y: 223, endPoint x: 845, endPoint y: 195, distance: 29.4
click at [845, 195] on div "**********" at bounding box center [838, 181] width 1082 height 73
click at [845, 194] on div "FROM { ENV } _bainbridgeAnalytics.full_wholesale_daily_location s_products_muff…" at bounding box center [816, 192] width 949 height 166
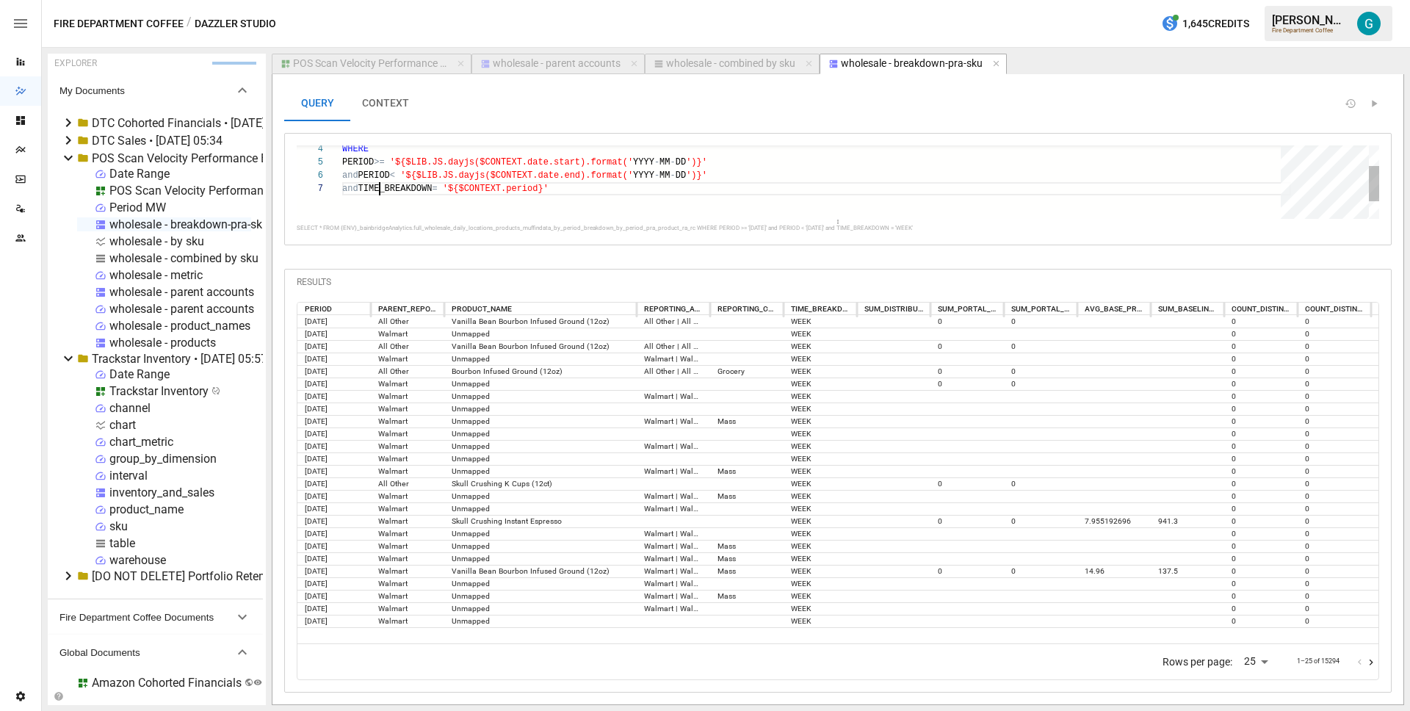
scroll to position [79, 217]
type textarea "**********"
click at [418, 62] on div "POS Scan Velocity Performance By Product" at bounding box center [370, 63] width 154 height 13
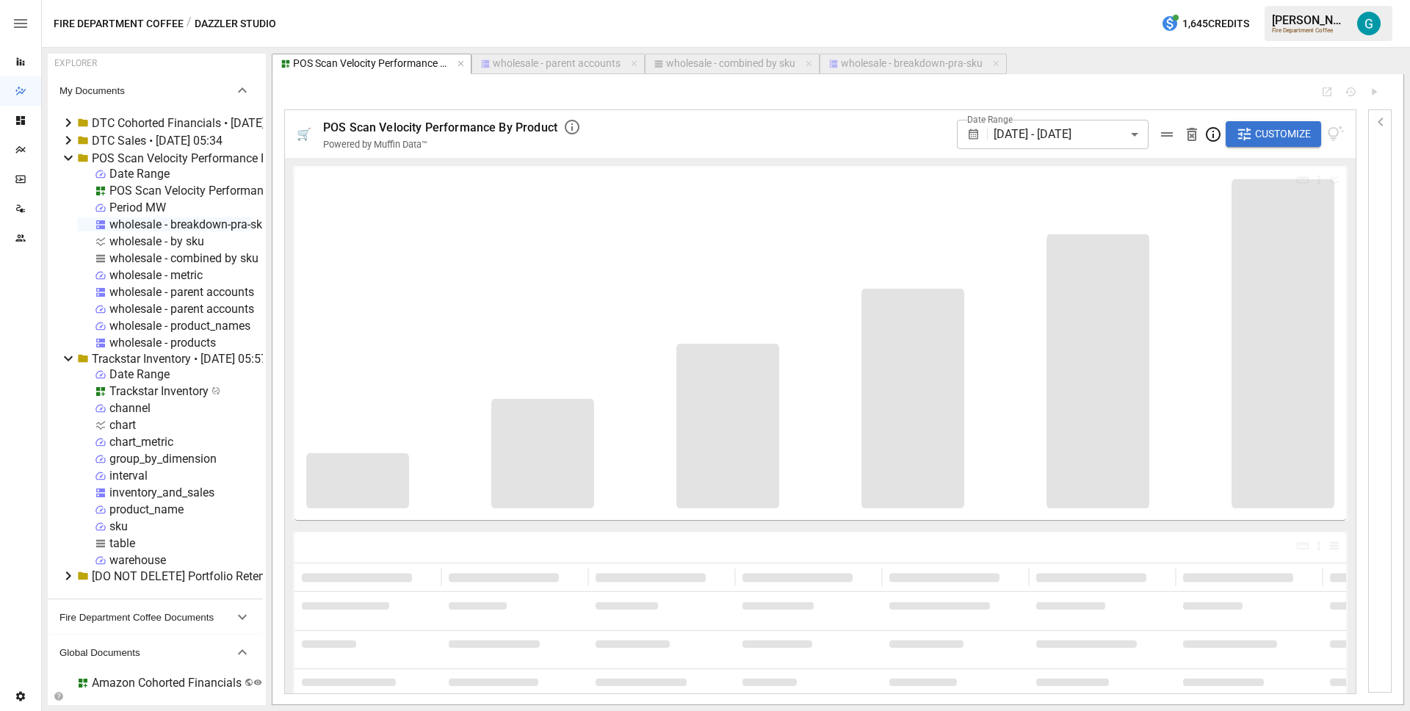
click at [1265, 122] on button "Customize" at bounding box center [1273, 134] width 95 height 26
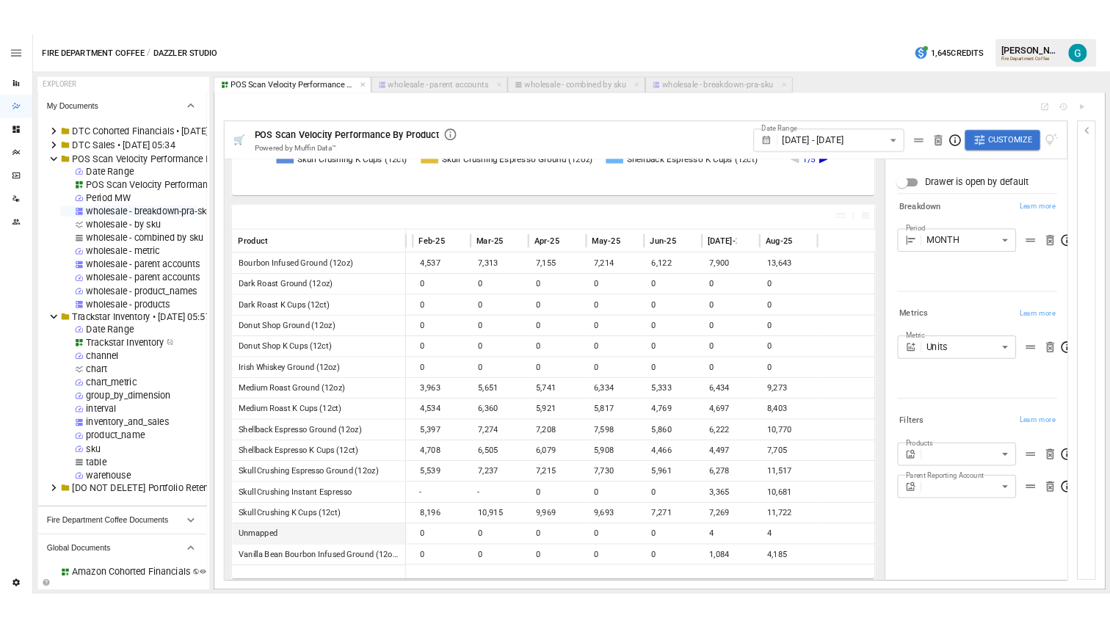
scroll to position [0, 296]
